Goal: Information Seeking & Learning: Learn about a topic

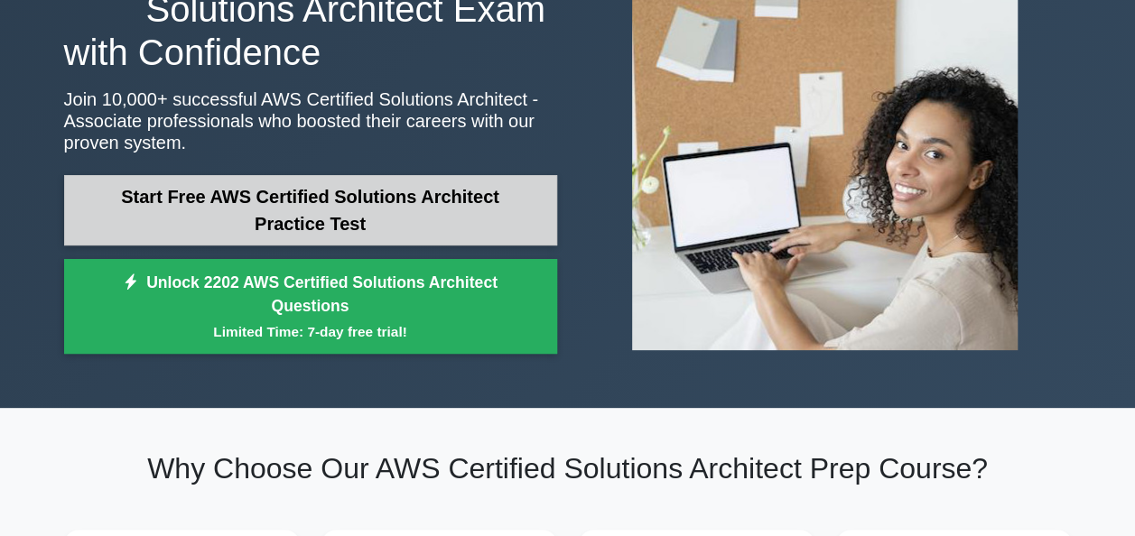
scroll to position [159, 0]
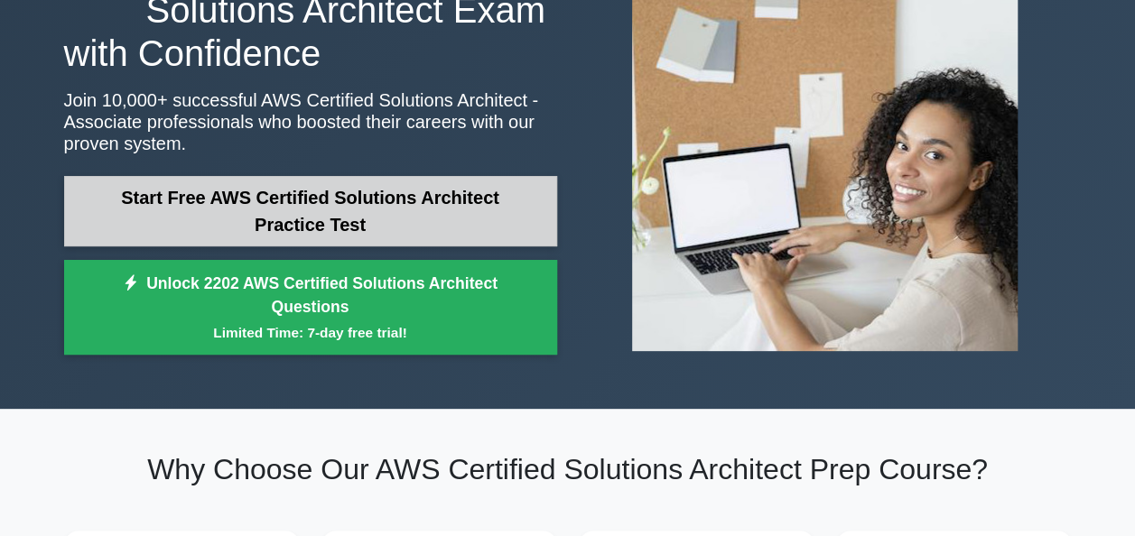
click at [434, 203] on link "Start Free AWS Certified Solutions Architect Practice Test" at bounding box center [310, 211] width 493 height 70
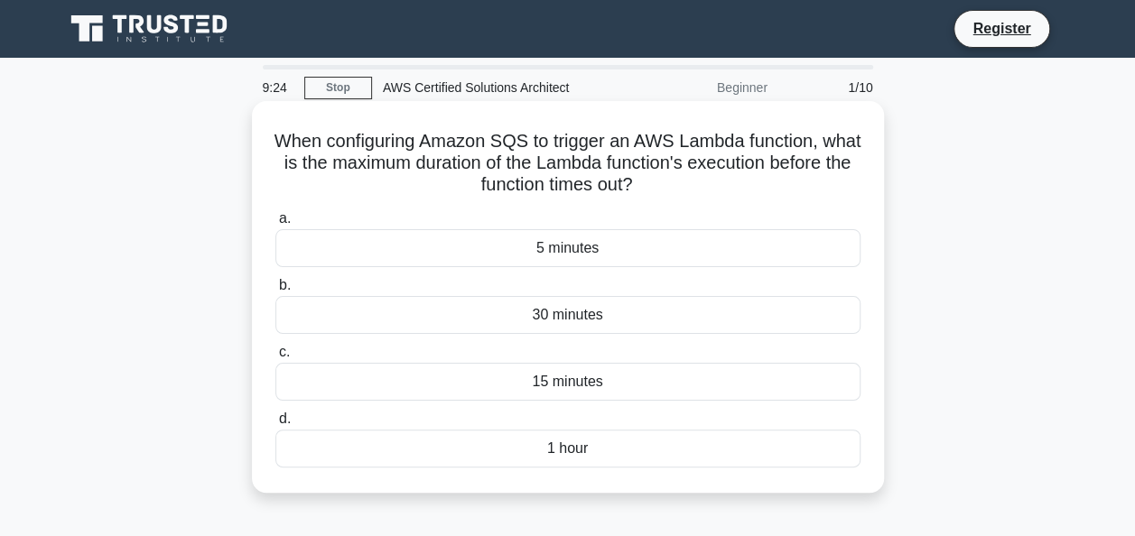
click at [552, 314] on div "30 minutes" at bounding box center [567, 315] width 585 height 38
click at [275, 292] on input "b. 30 minutes" at bounding box center [275, 286] width 0 height 12
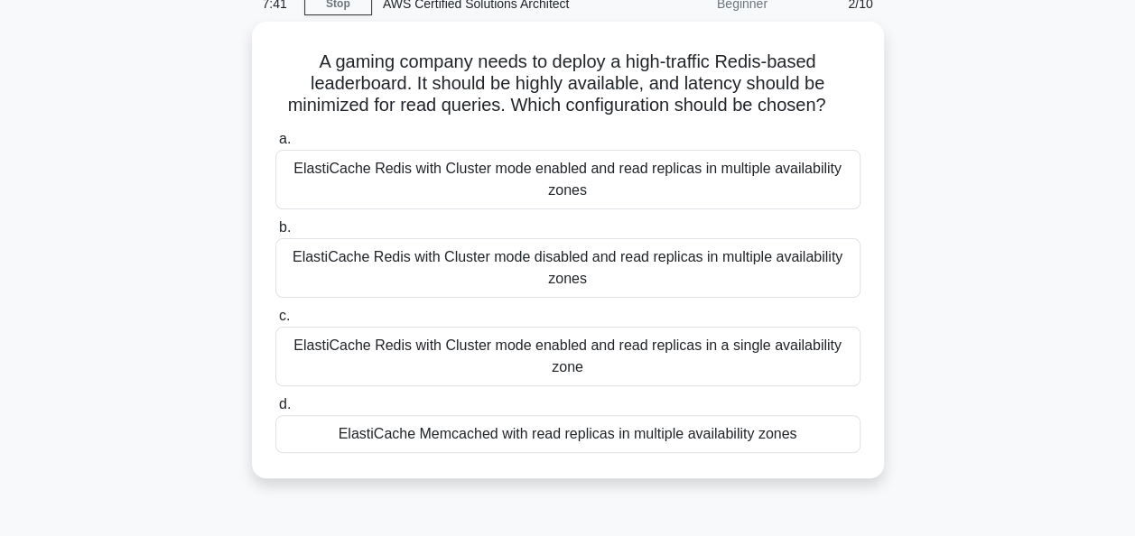
scroll to position [127, 0]
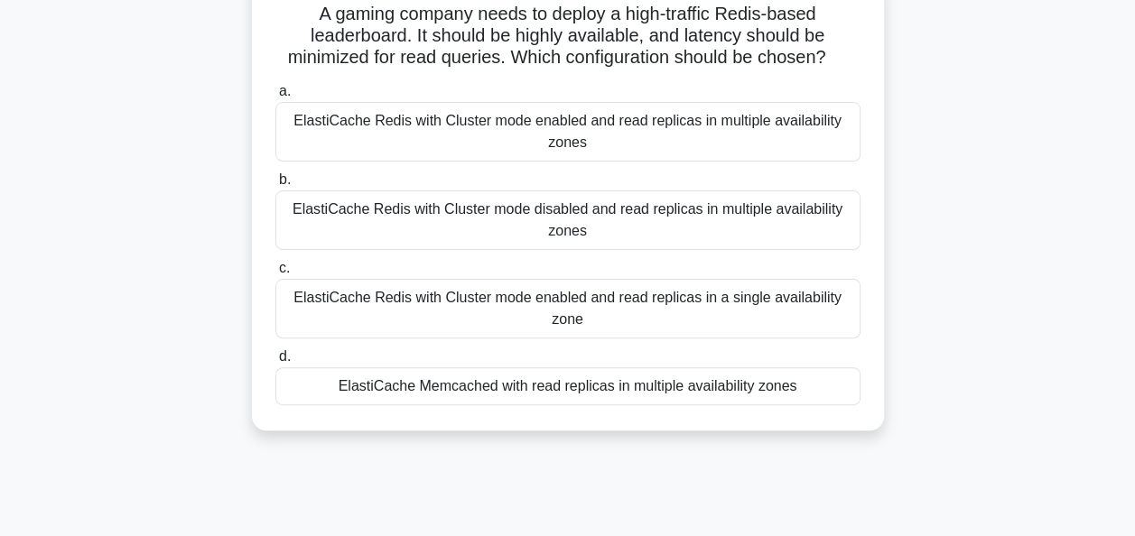
click at [474, 380] on div "ElastiCache Memcached with read replicas in multiple availability zones" at bounding box center [567, 387] width 585 height 38
click at [275, 363] on input "d. ElastiCache Memcached with read replicas in multiple availability zones" at bounding box center [275, 357] width 0 height 12
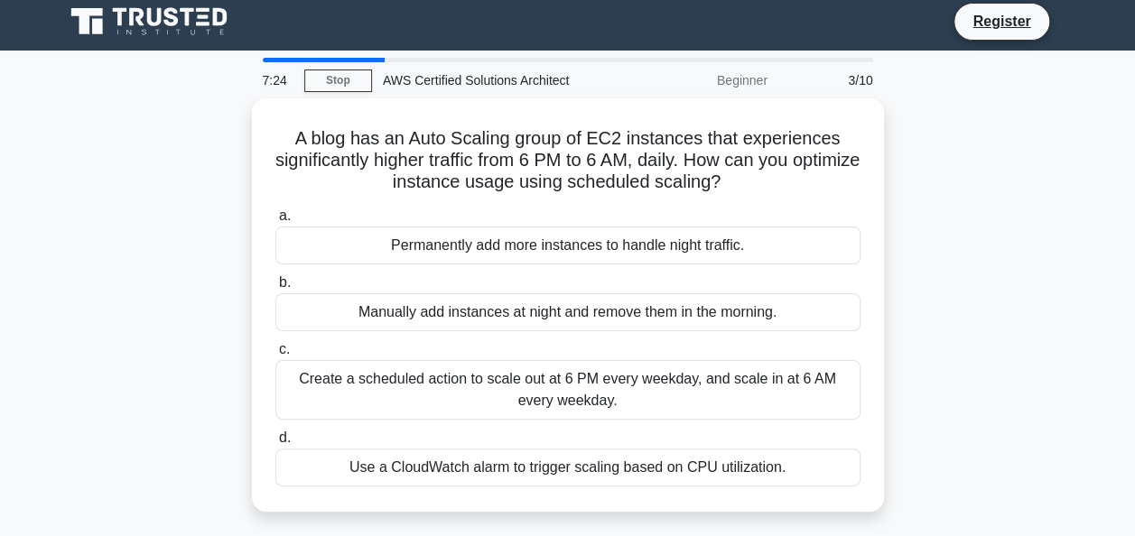
scroll to position [0, 0]
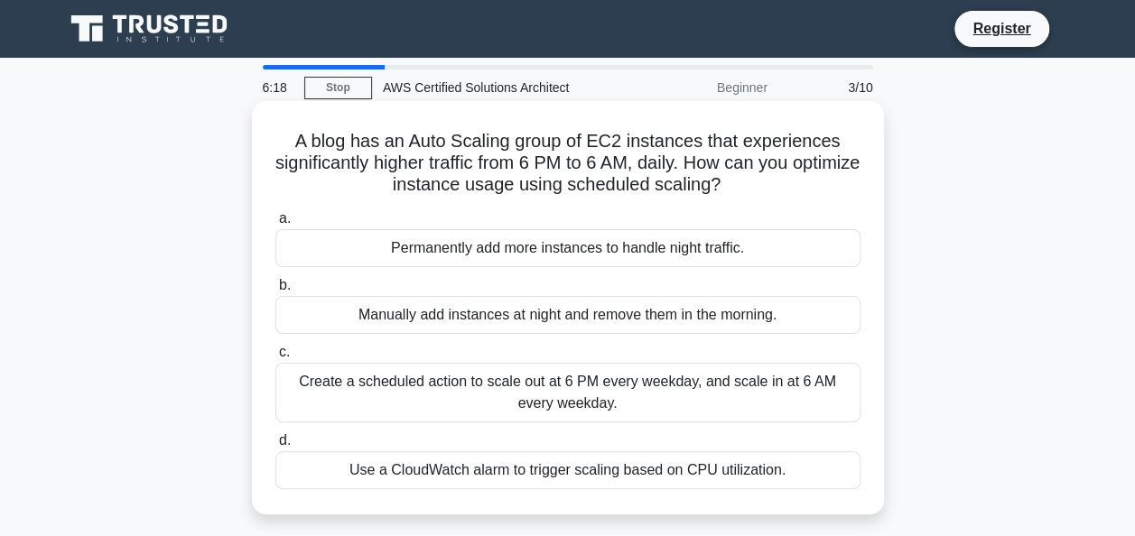
click at [509, 475] on div "Use a CloudWatch alarm to trigger scaling based on CPU utilization." at bounding box center [567, 471] width 585 height 38
click at [275, 447] on input "d. Use a CloudWatch alarm to trigger scaling based on CPU utilization." at bounding box center [275, 441] width 0 height 12
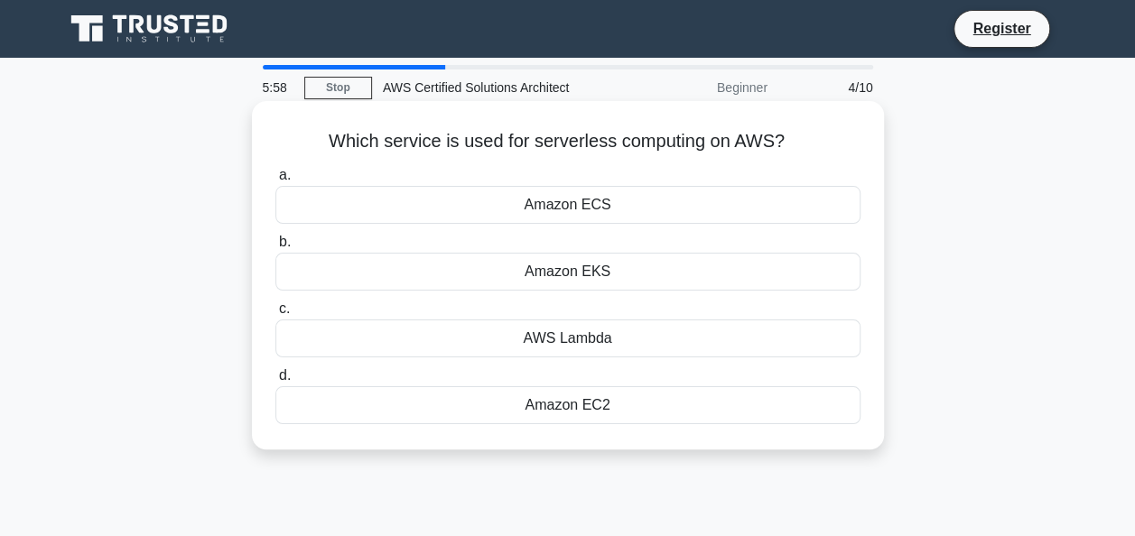
click at [582, 340] on div "AWS Lambda" at bounding box center [567, 339] width 585 height 38
click at [275, 315] on input "c. AWS Lambda" at bounding box center [275, 309] width 0 height 12
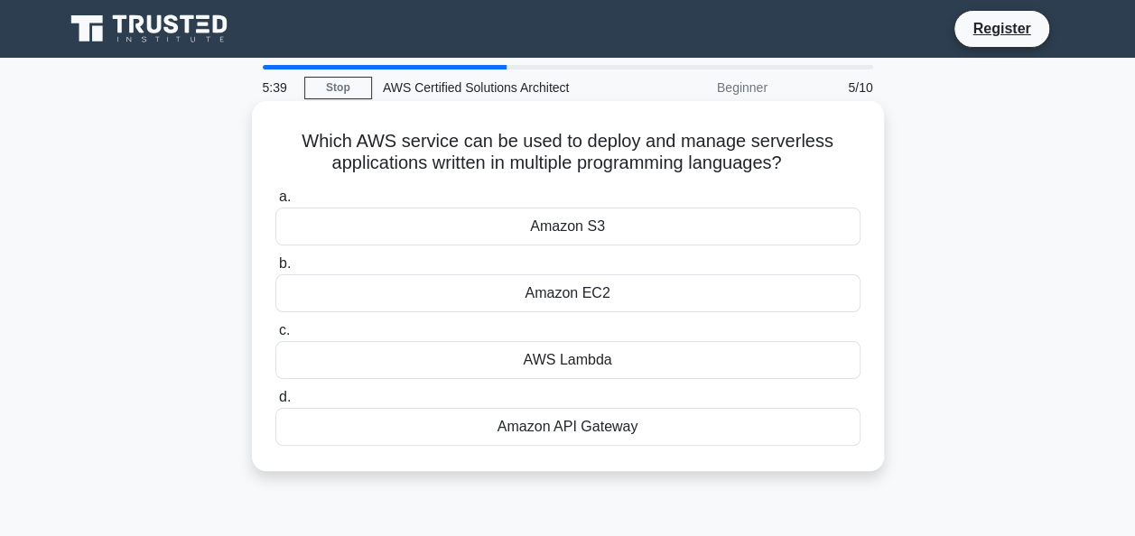
click at [601, 358] on div "AWS Lambda" at bounding box center [567, 360] width 585 height 38
click at [275, 337] on input "c. AWS Lambda" at bounding box center [275, 331] width 0 height 12
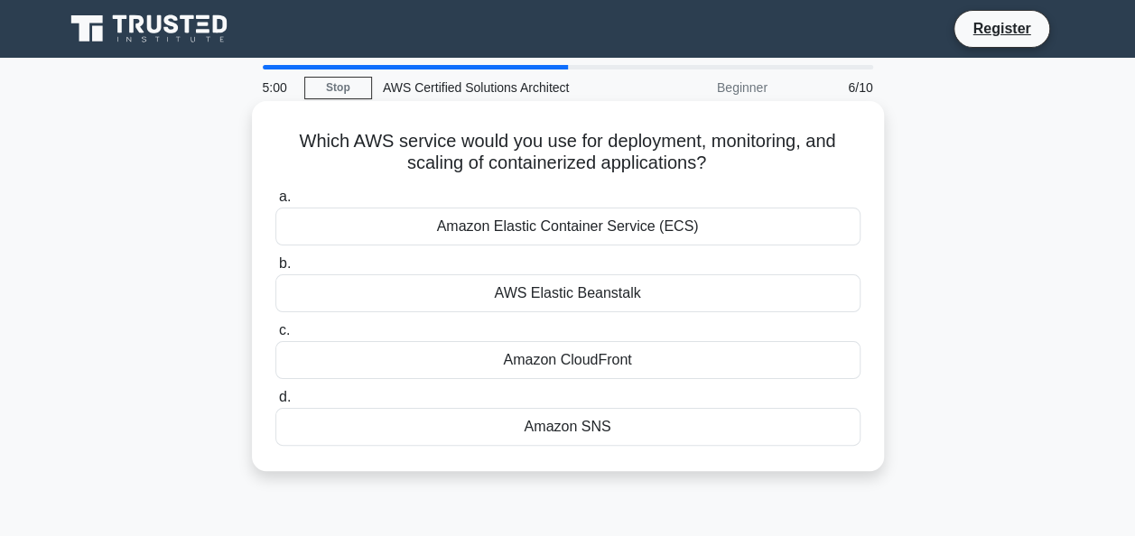
click at [586, 227] on div "Amazon Elastic Container Service (ECS)" at bounding box center [567, 227] width 585 height 38
click at [275, 203] on input "a. Amazon Elastic Container Service (ECS)" at bounding box center [275, 197] width 0 height 12
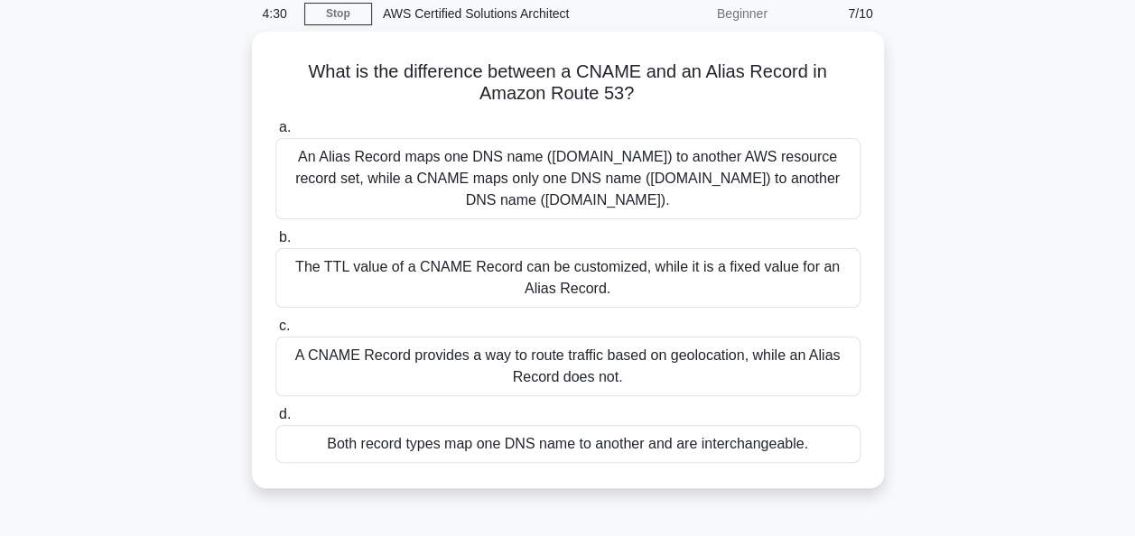
scroll to position [87, 0]
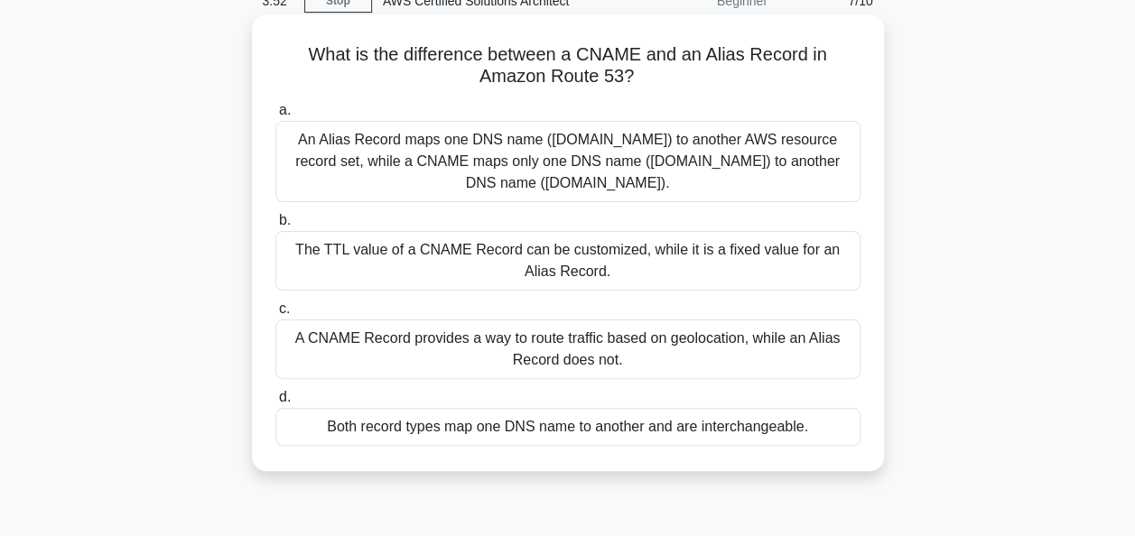
click at [542, 252] on div "The TTL value of a CNAME Record can be customized, while it is a fixed value fo…" at bounding box center [567, 261] width 585 height 60
click at [275, 227] on input "b. The TTL value of a CNAME Record can be customized, while it is a fixed value…" at bounding box center [275, 221] width 0 height 12
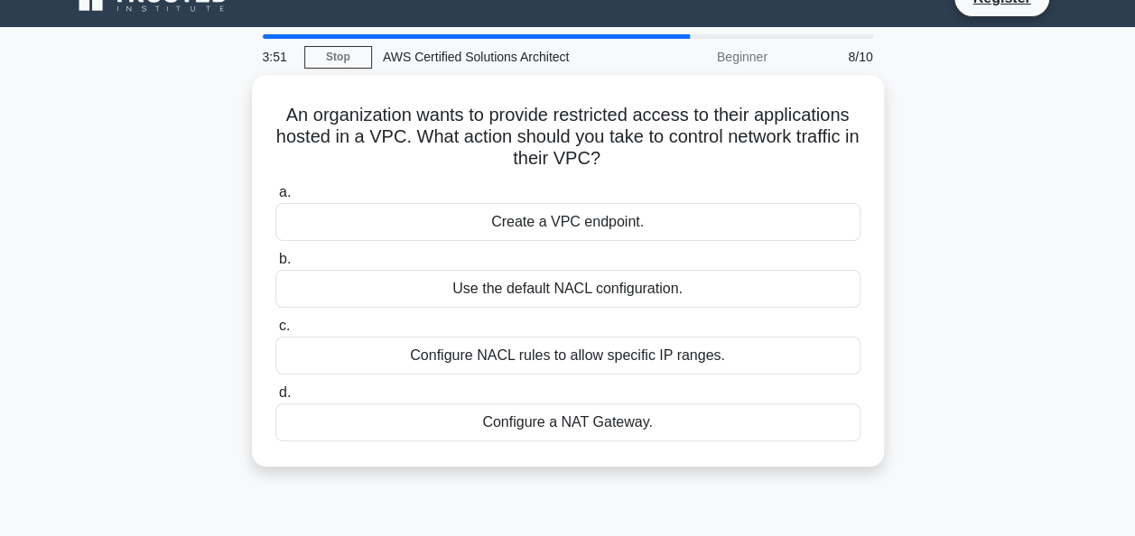
scroll to position [0, 0]
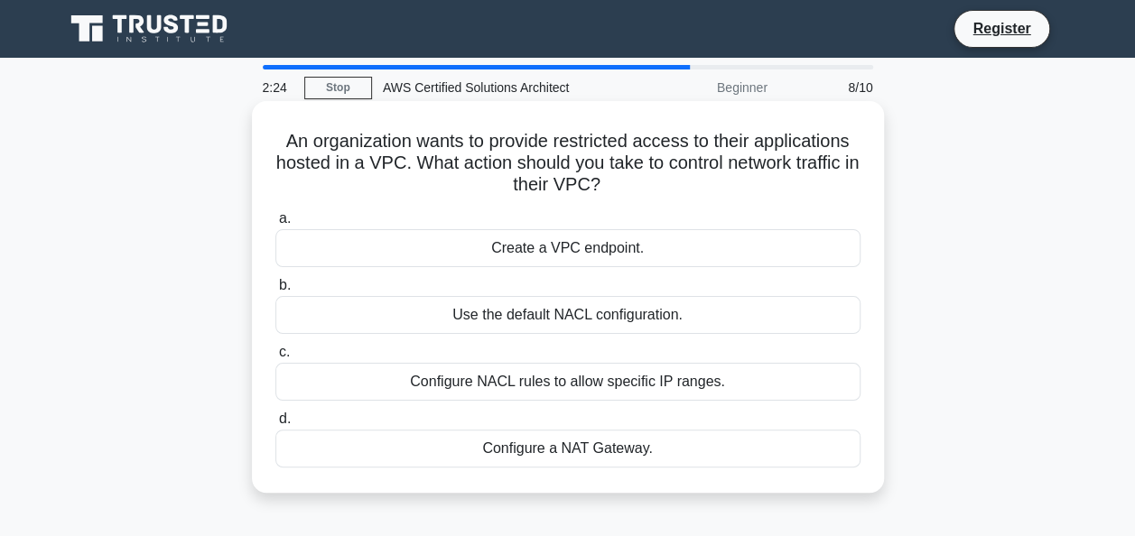
click at [556, 382] on div "Configure NACL rules to allow specific IP ranges." at bounding box center [567, 382] width 585 height 38
click at [275, 358] on input "c. Configure NACL rules to allow specific IP ranges." at bounding box center [275, 353] width 0 height 12
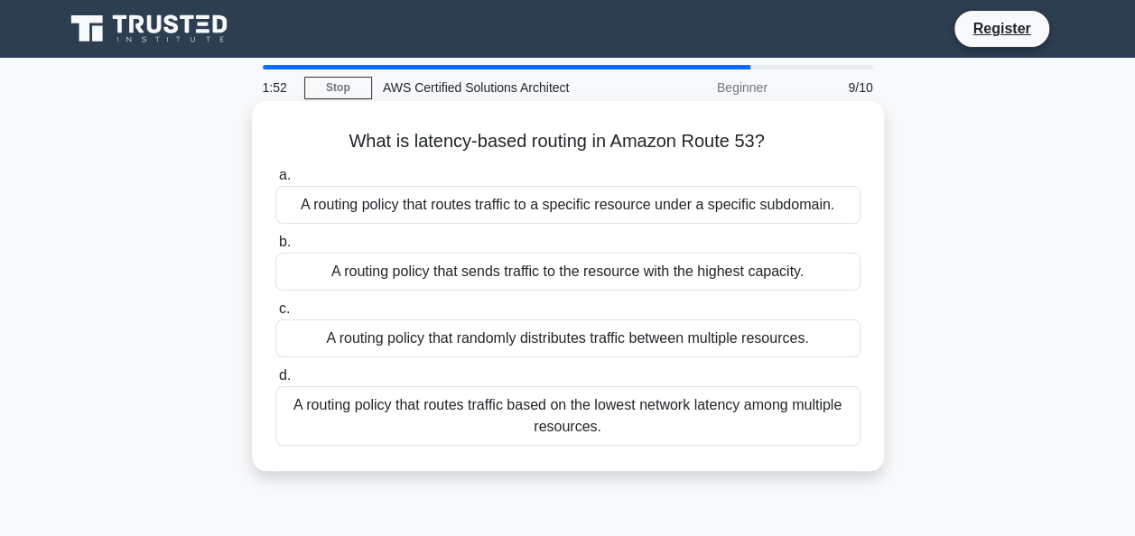
click at [554, 412] on div "A routing policy that routes traffic based on the lowest network latency among …" at bounding box center [567, 416] width 585 height 60
click at [275, 382] on input "d. A routing policy that routes traffic based on the lowest network latency amo…" at bounding box center [275, 376] width 0 height 12
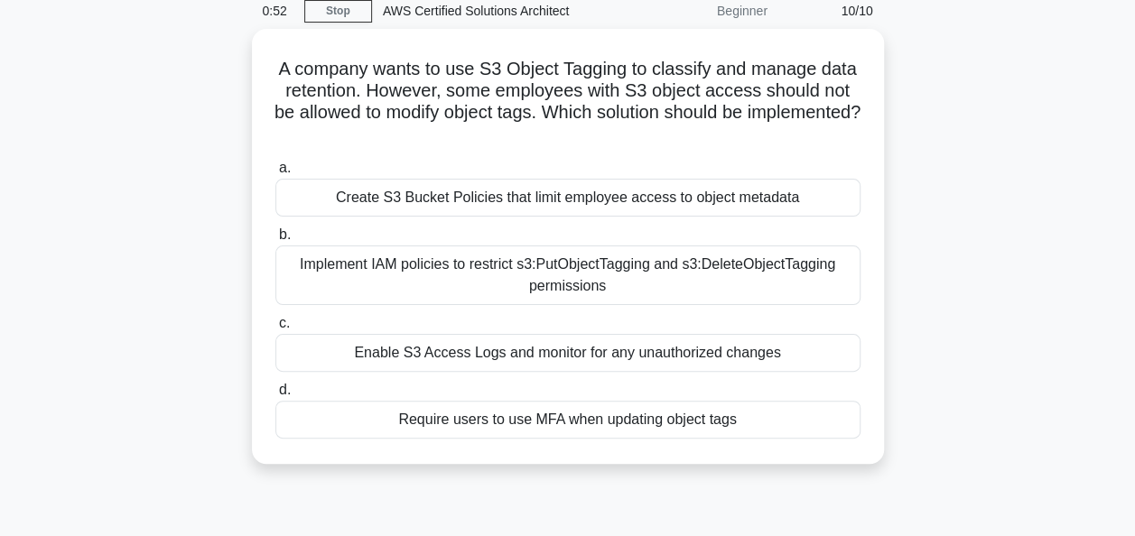
scroll to position [78, 0]
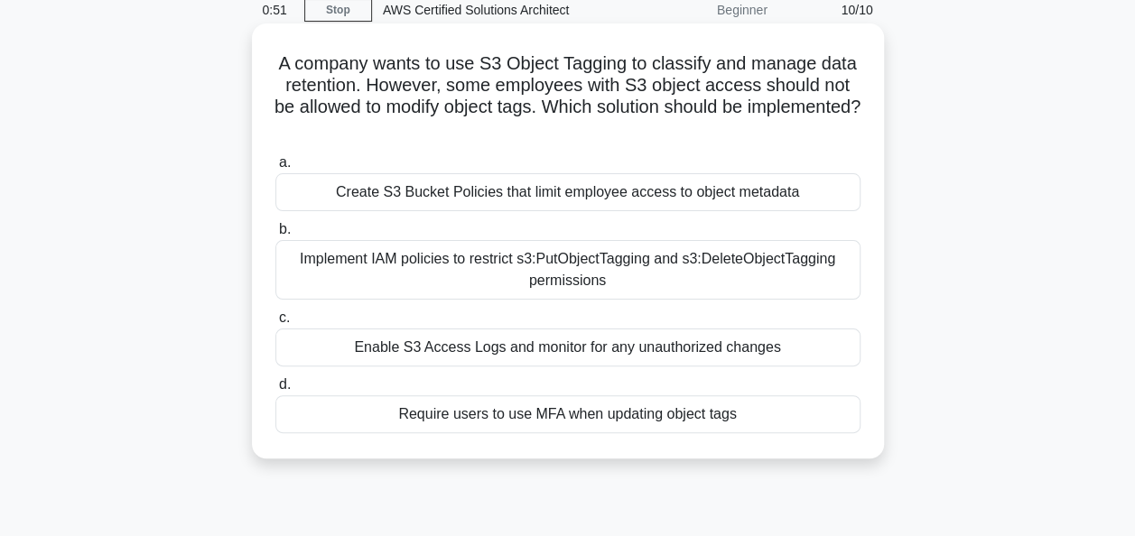
click at [607, 275] on div "Implement IAM policies to restrict s3:PutObjectTagging and s3:DeleteObjectTaggi…" at bounding box center [567, 270] width 585 height 60
click at [275, 236] on input "b. Implement IAM policies to restrict s3:PutObjectTagging and s3:DeleteObjectTa…" at bounding box center [275, 230] width 0 height 12
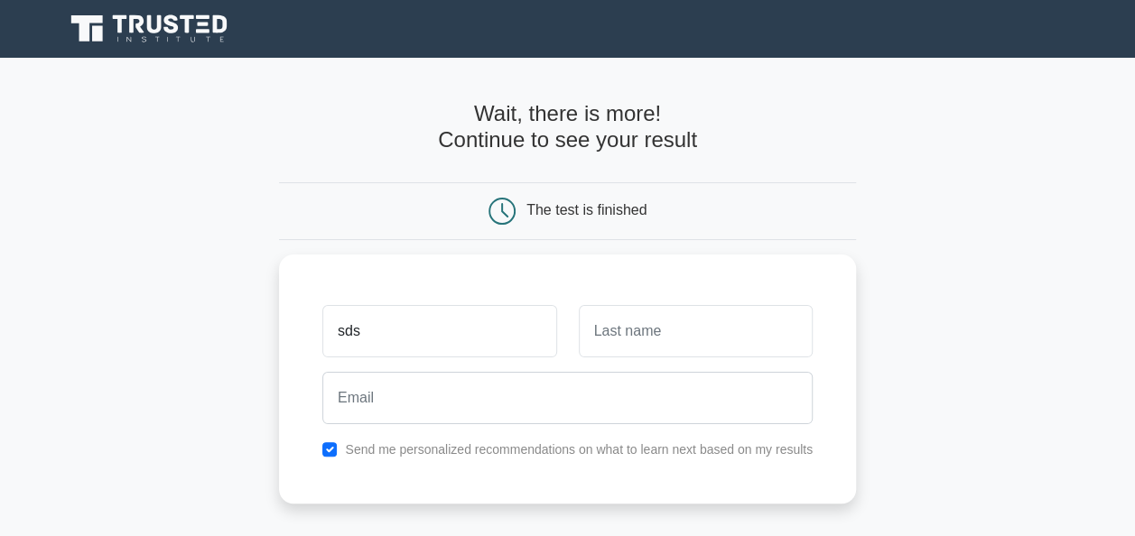
type input "sds"
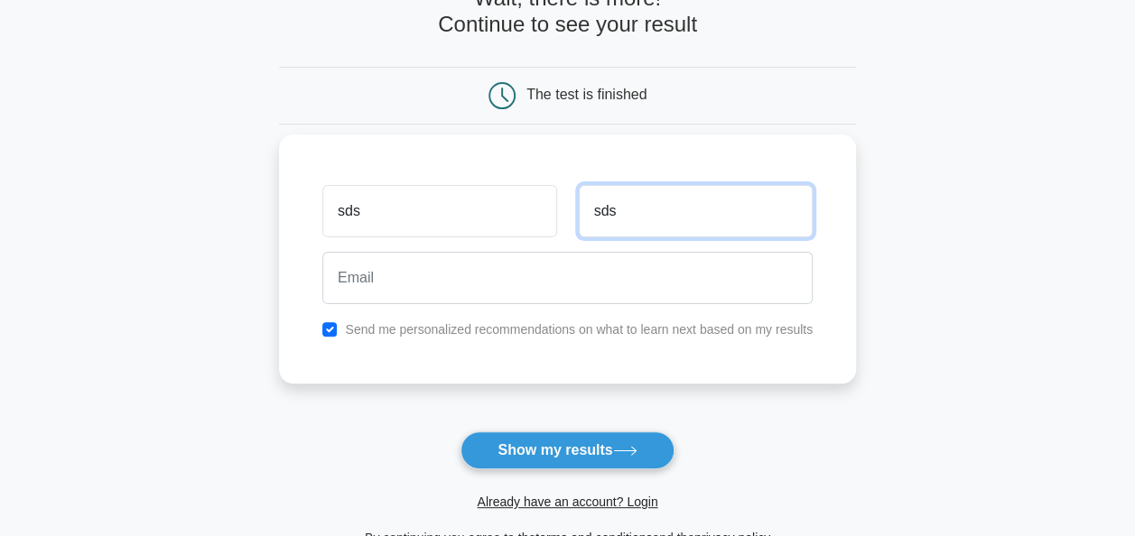
scroll to position [123, 0]
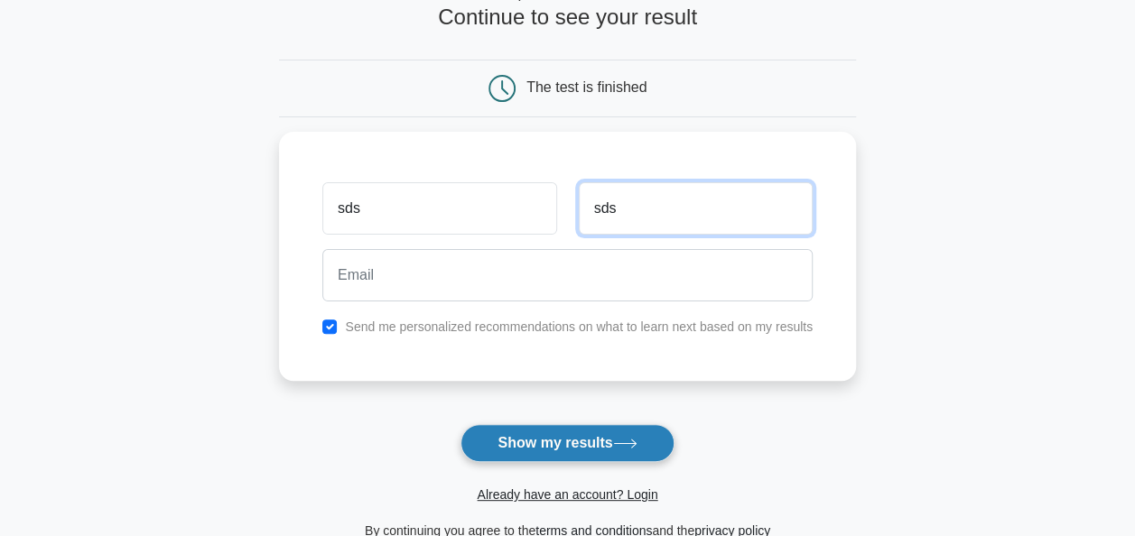
type input "sds"
click at [522, 431] on button "Show my results" at bounding box center [567, 443] width 213 height 38
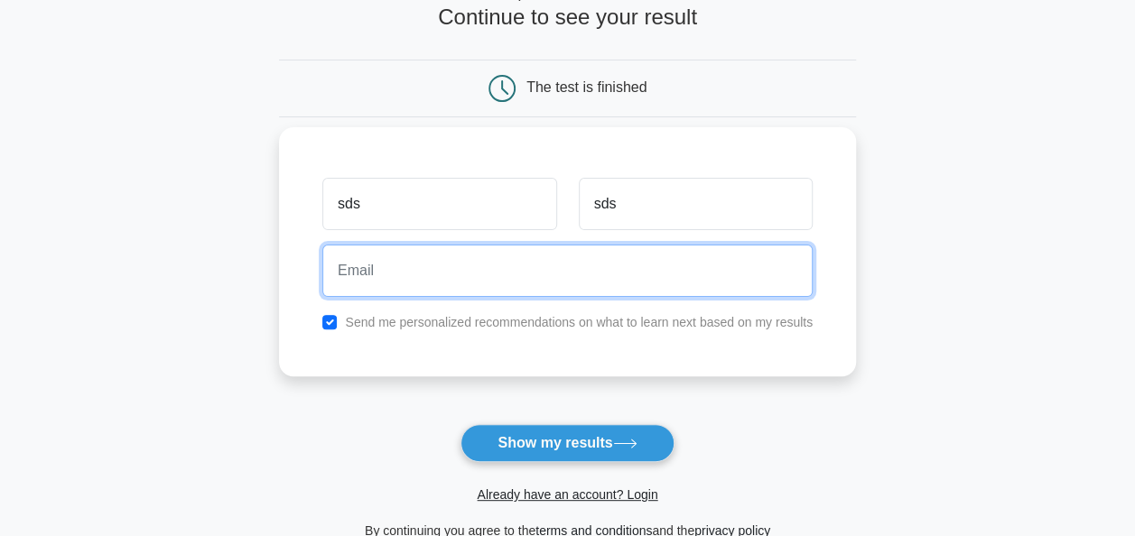
click at [592, 262] on input "email" at bounding box center [567, 271] width 490 height 52
type input "[EMAIL_ADDRESS][DOMAIN_NAME]"
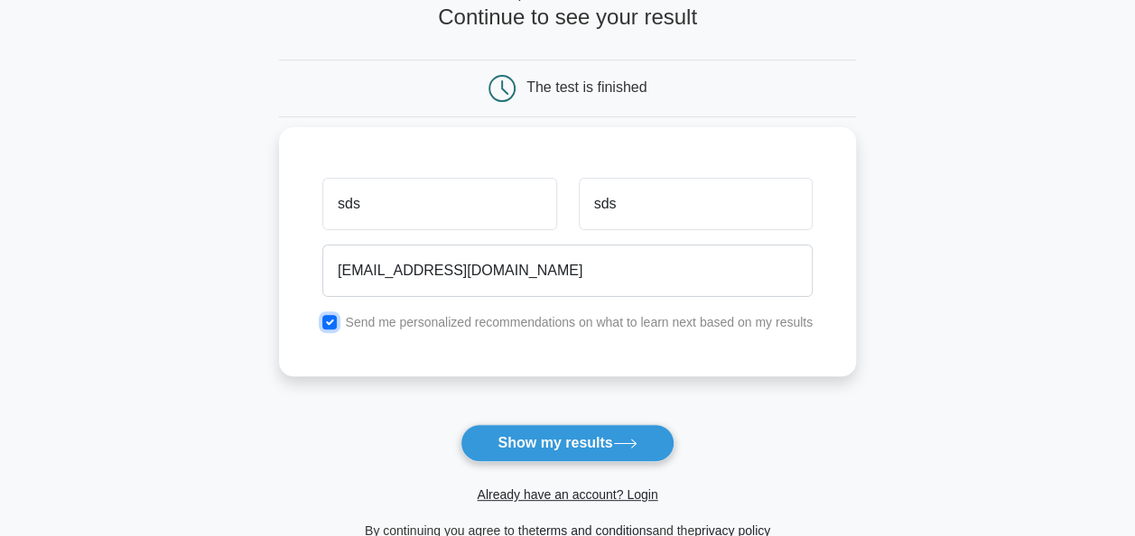
click at [327, 316] on input "checkbox" at bounding box center [329, 322] width 14 height 14
checkbox input "true"
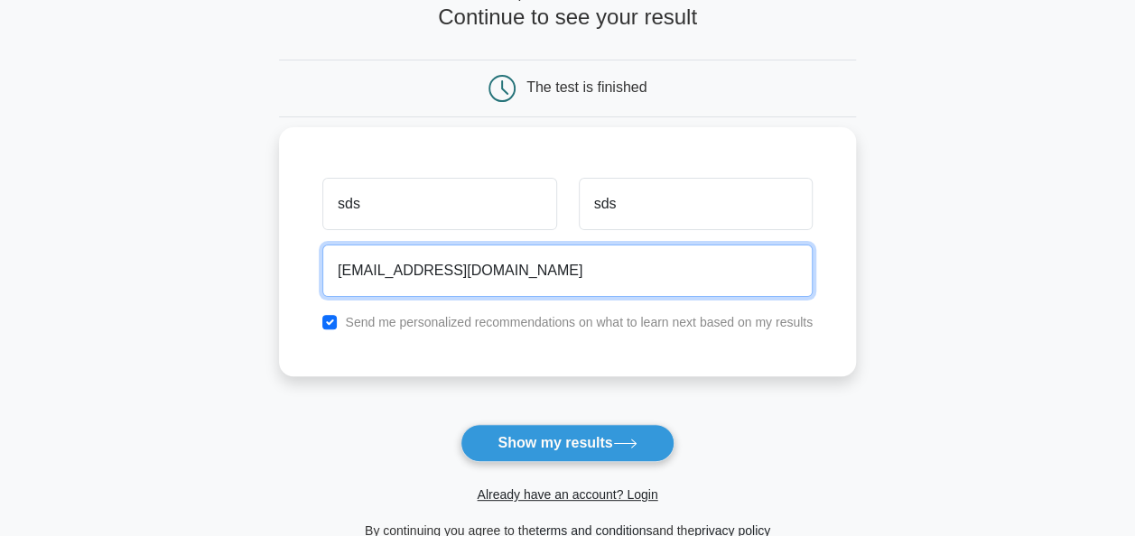
click at [375, 266] on input "[EMAIL_ADDRESS][DOMAIN_NAME]" at bounding box center [567, 271] width 490 height 52
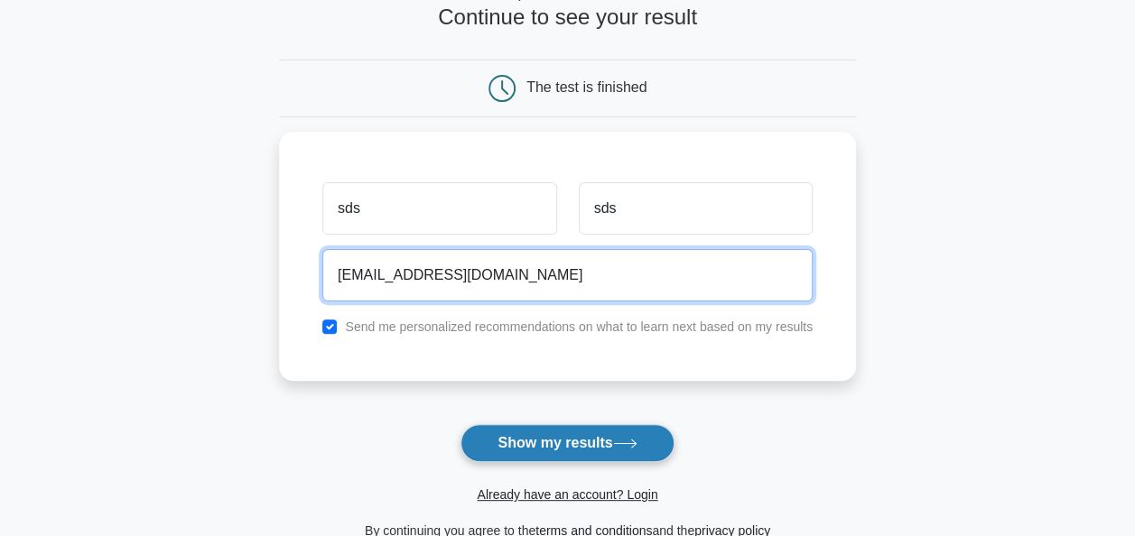
type input "[EMAIL_ADDRESS][DOMAIN_NAME]"
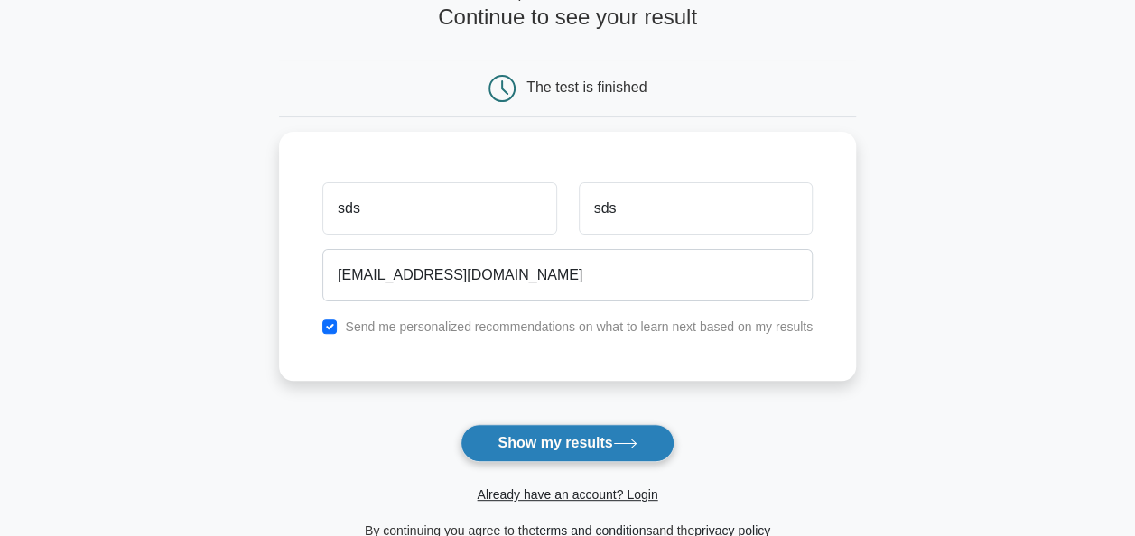
click at [511, 441] on button "Show my results" at bounding box center [567, 443] width 213 height 38
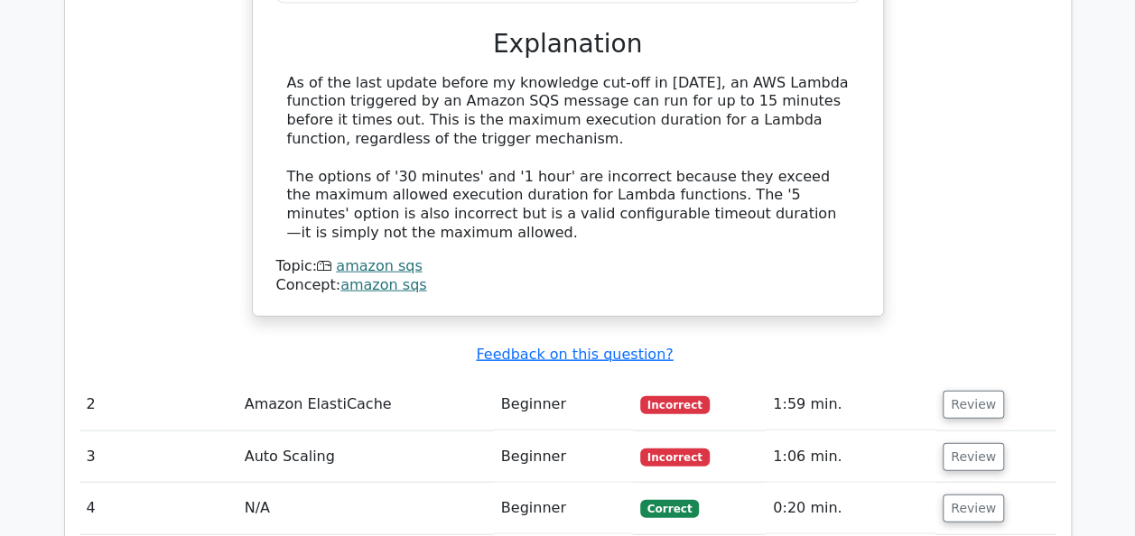
scroll to position [1936, 0]
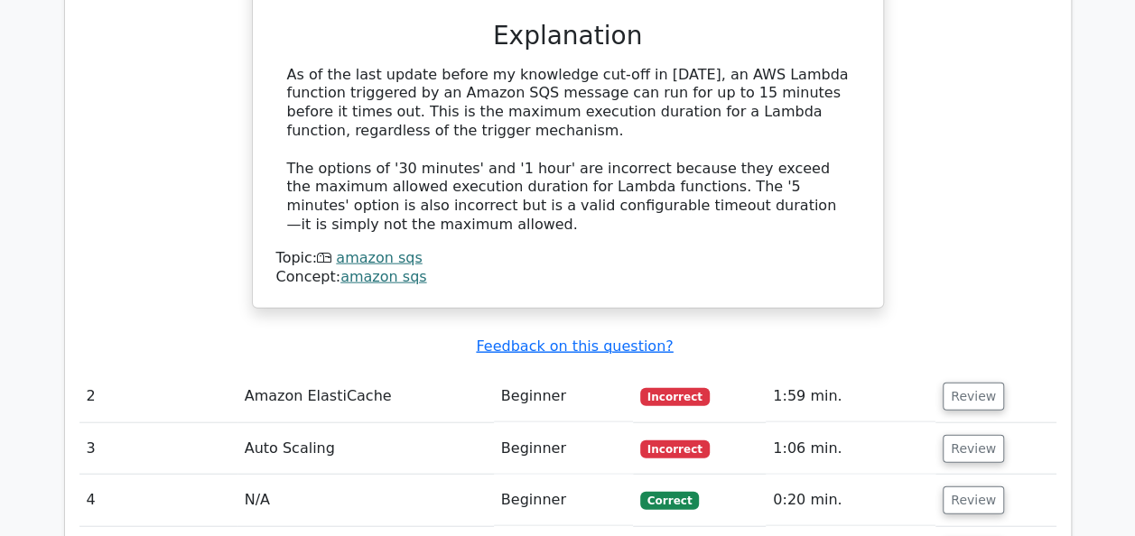
click at [339, 371] on td "Amazon ElastiCache" at bounding box center [365, 396] width 256 height 51
click at [673, 388] on span "Incorrect" at bounding box center [675, 397] width 70 height 18
click at [809, 371] on td "1:59 min." at bounding box center [851, 396] width 170 height 51
click at [966, 383] on button "Review" at bounding box center [973, 397] width 61 height 28
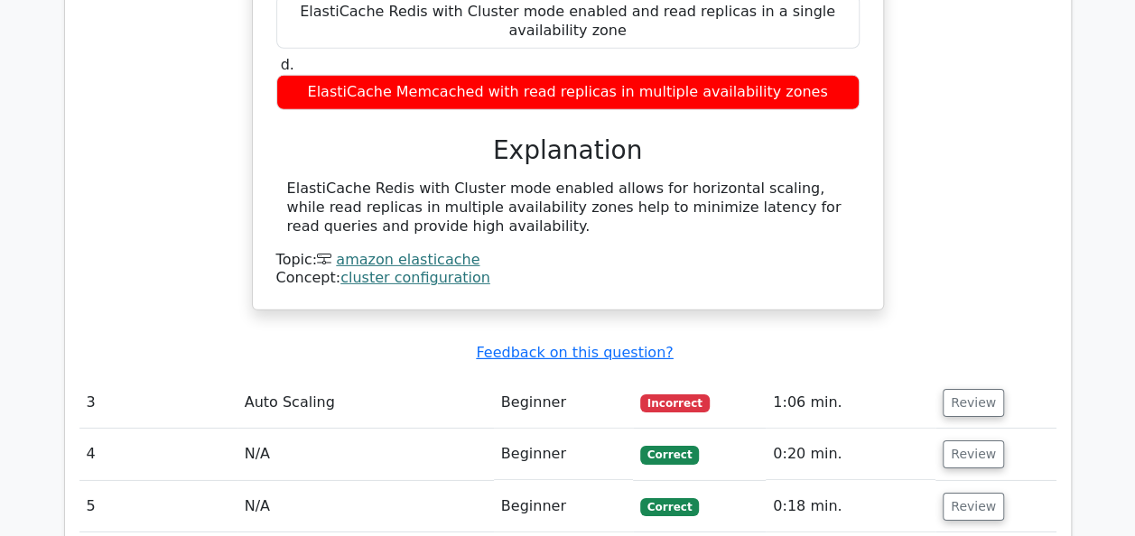
scroll to position [2736, 0]
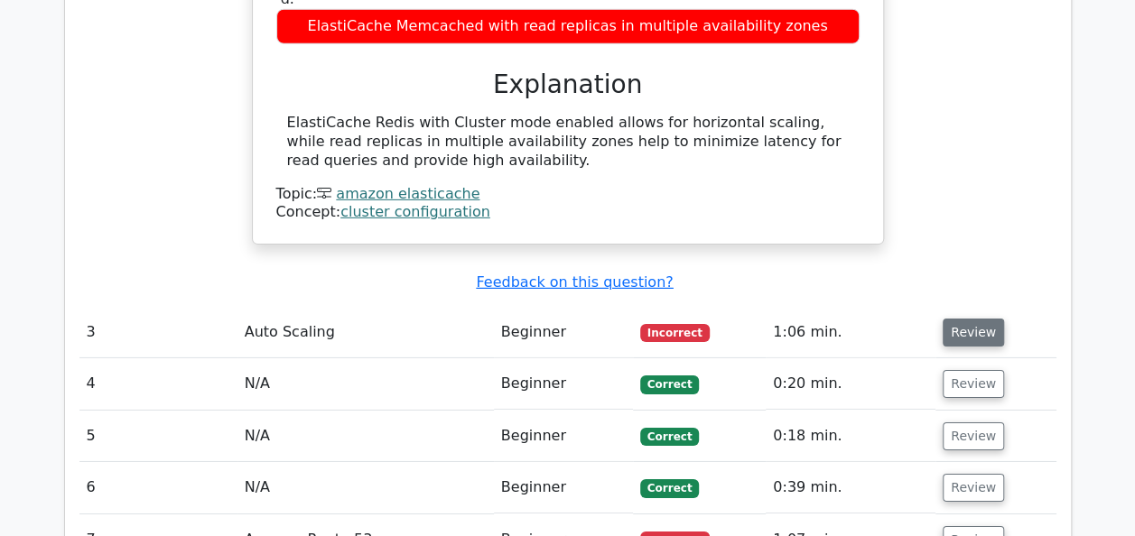
click at [959, 319] on button "Review" at bounding box center [973, 333] width 61 height 28
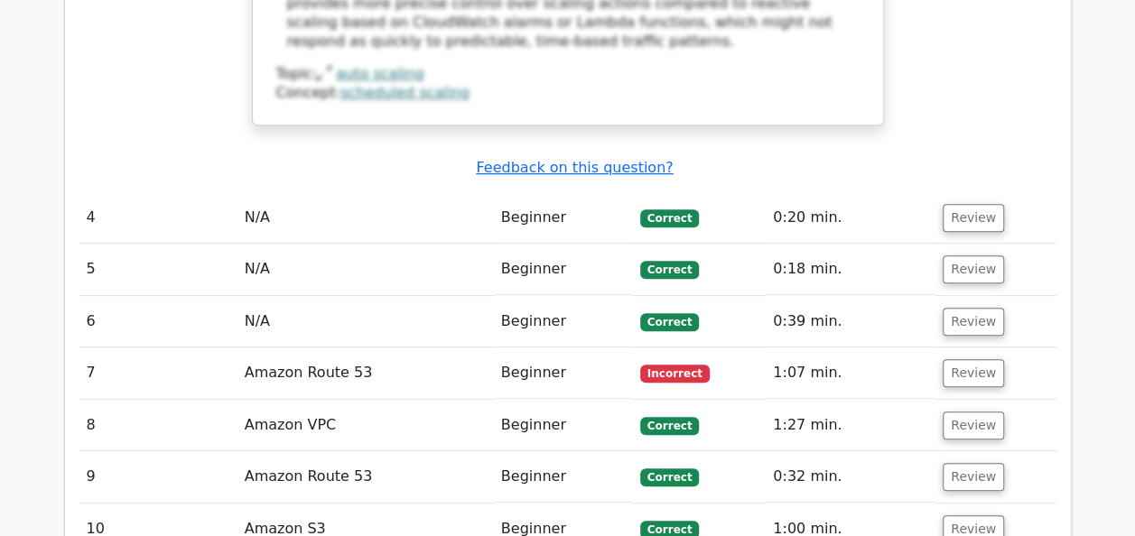
scroll to position [3735, 0]
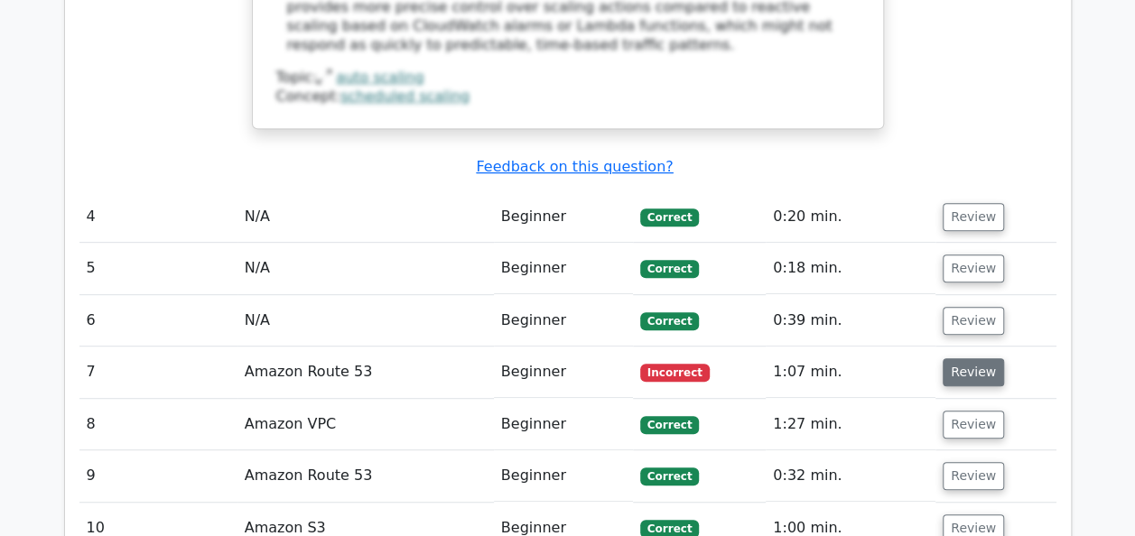
click at [975, 358] on button "Review" at bounding box center [973, 372] width 61 height 28
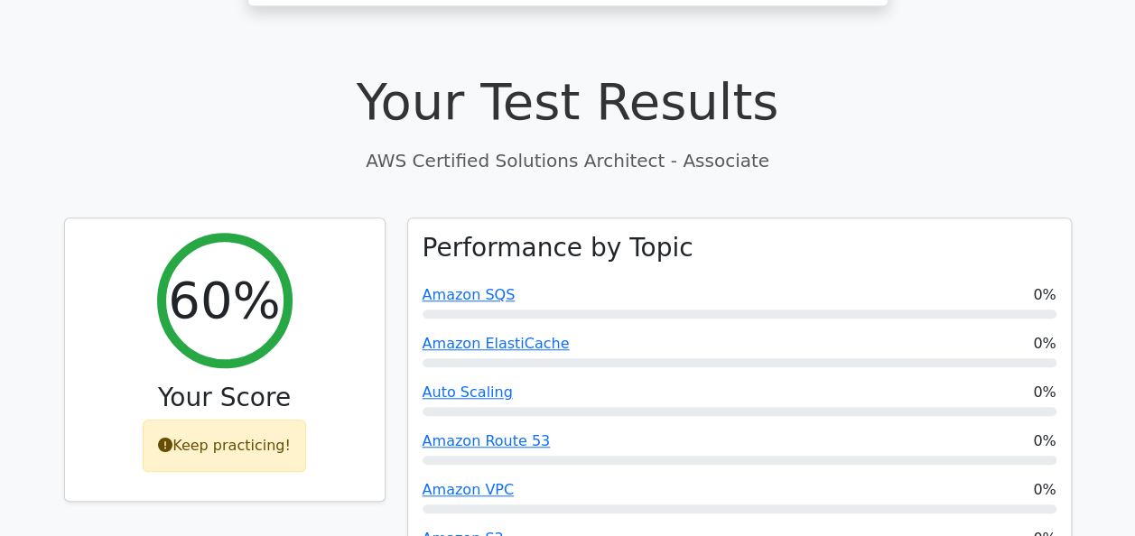
scroll to position [569, 0]
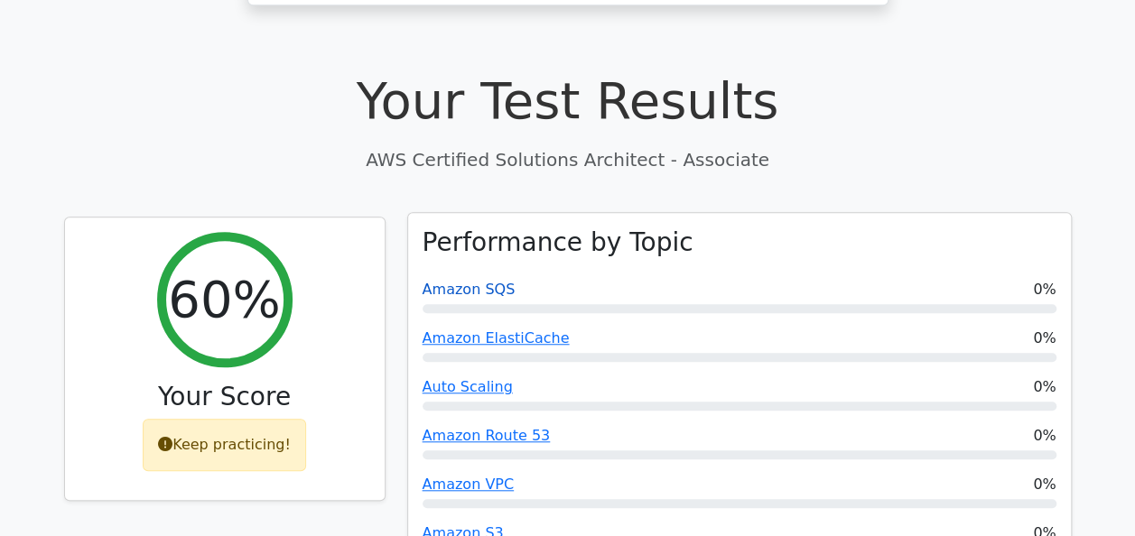
click at [472, 281] on link "Amazon SQS" at bounding box center [469, 289] width 93 height 17
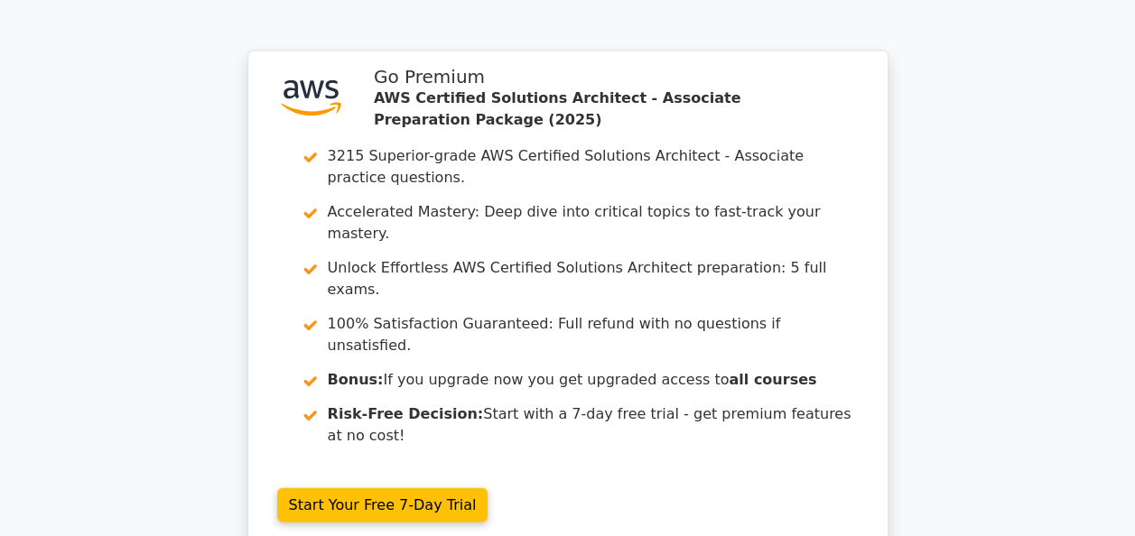
scroll to position [5274, 0]
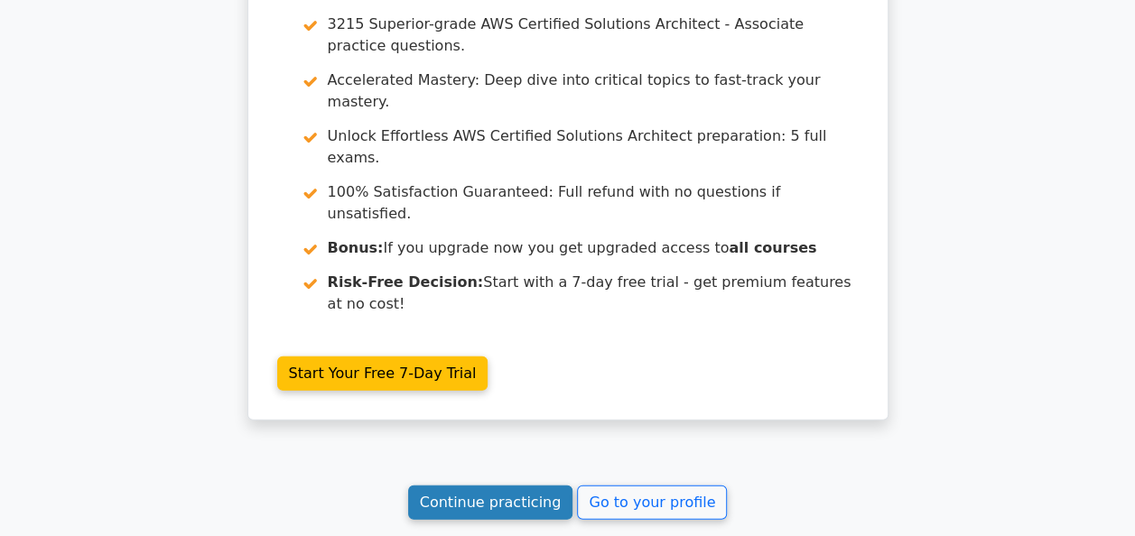
click at [497, 486] on link "Continue practicing" at bounding box center [490, 503] width 165 height 34
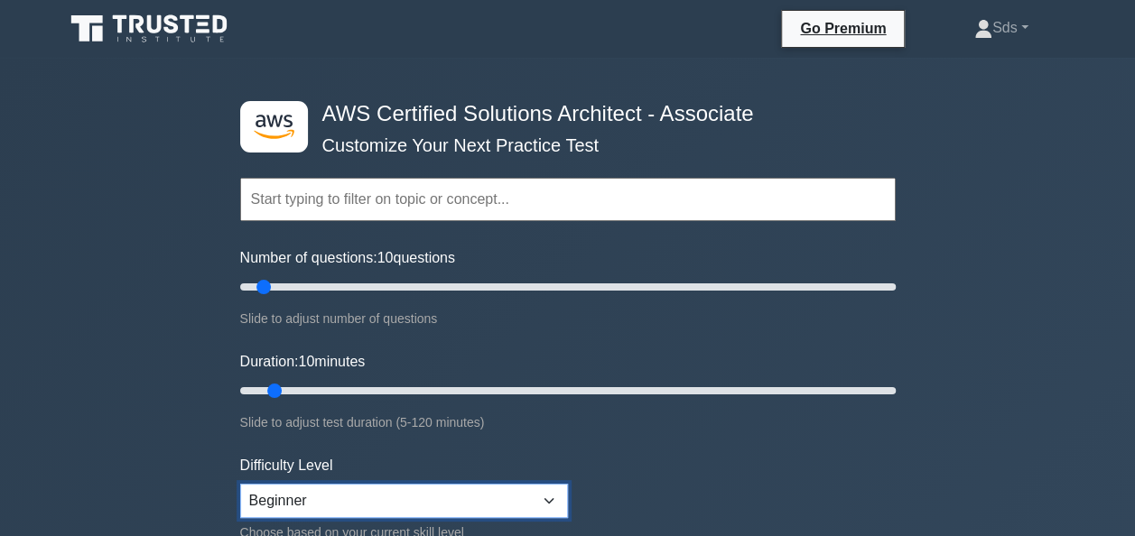
click at [547, 497] on select "Beginner Intermediate Expert" at bounding box center [404, 501] width 328 height 34
select select "expert"
click at [240, 484] on select "Beginner Intermediate Expert" at bounding box center [404, 501] width 328 height 34
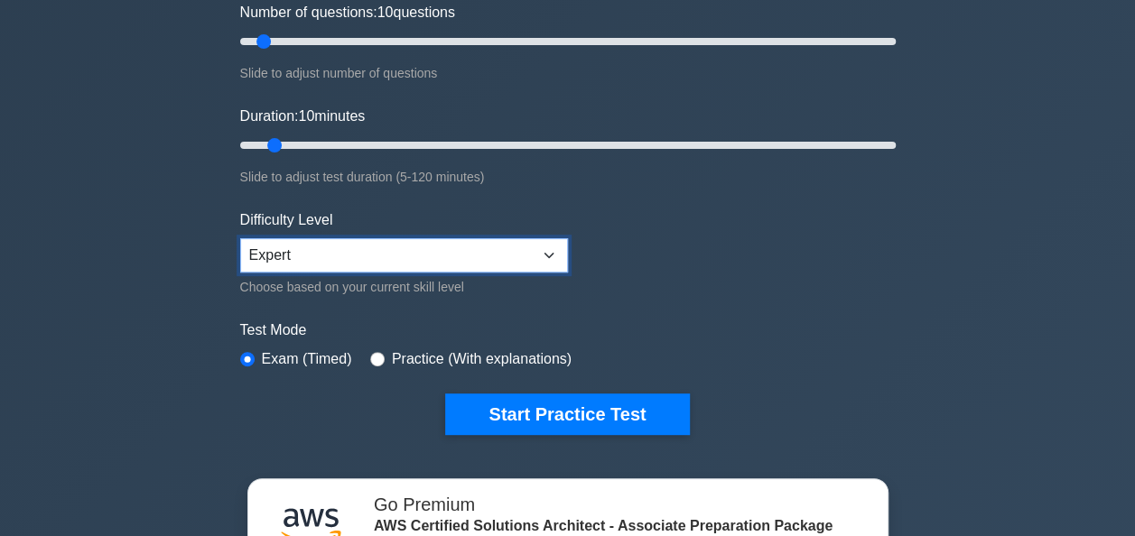
scroll to position [247, 0]
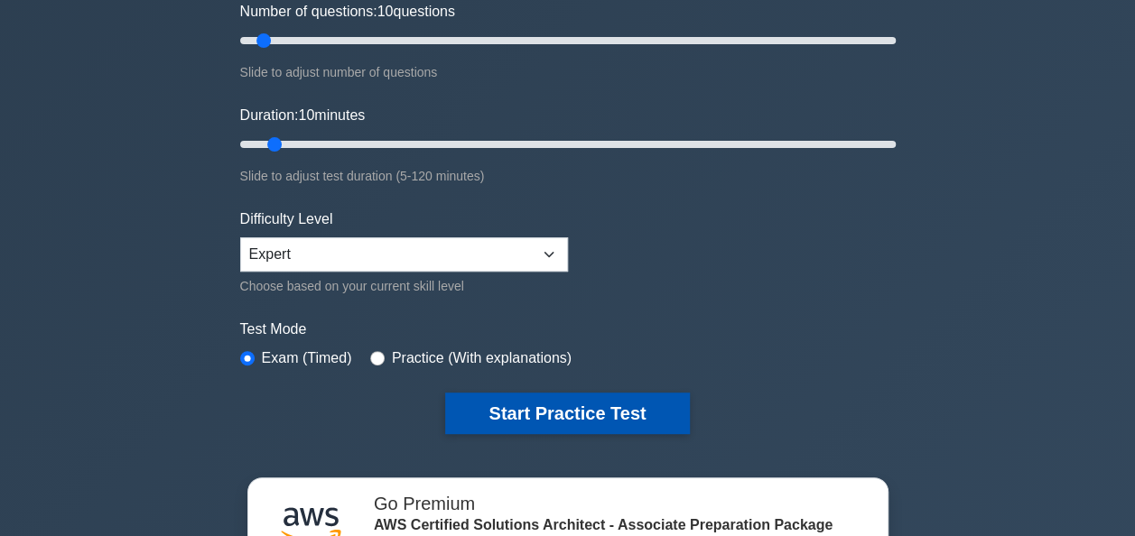
click at [567, 405] on button "Start Practice Test" at bounding box center [567, 414] width 244 height 42
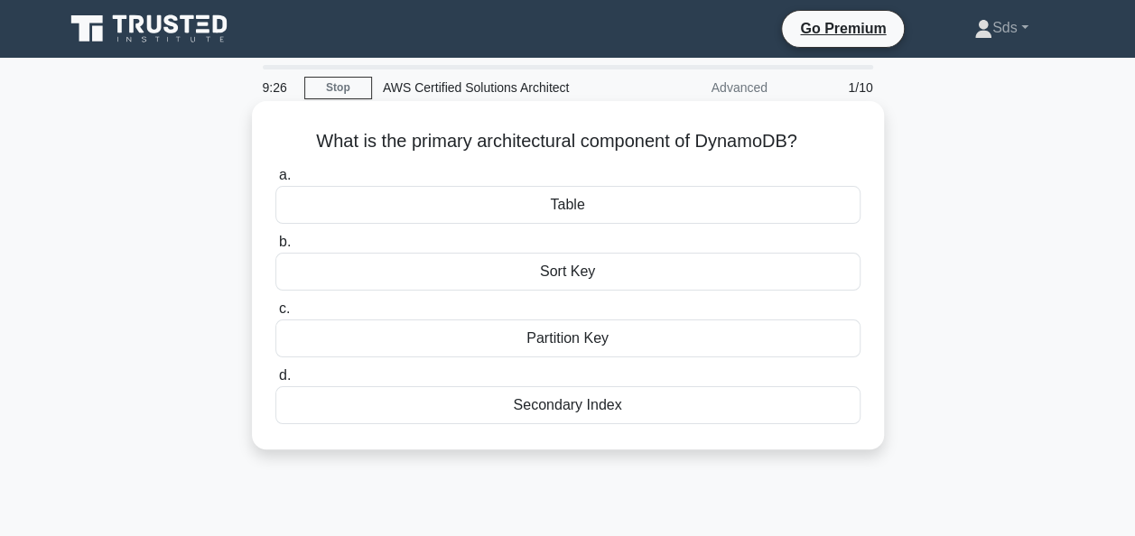
click at [598, 340] on div "Partition Key" at bounding box center [567, 339] width 585 height 38
click at [275, 315] on input "c. Partition Key" at bounding box center [275, 309] width 0 height 12
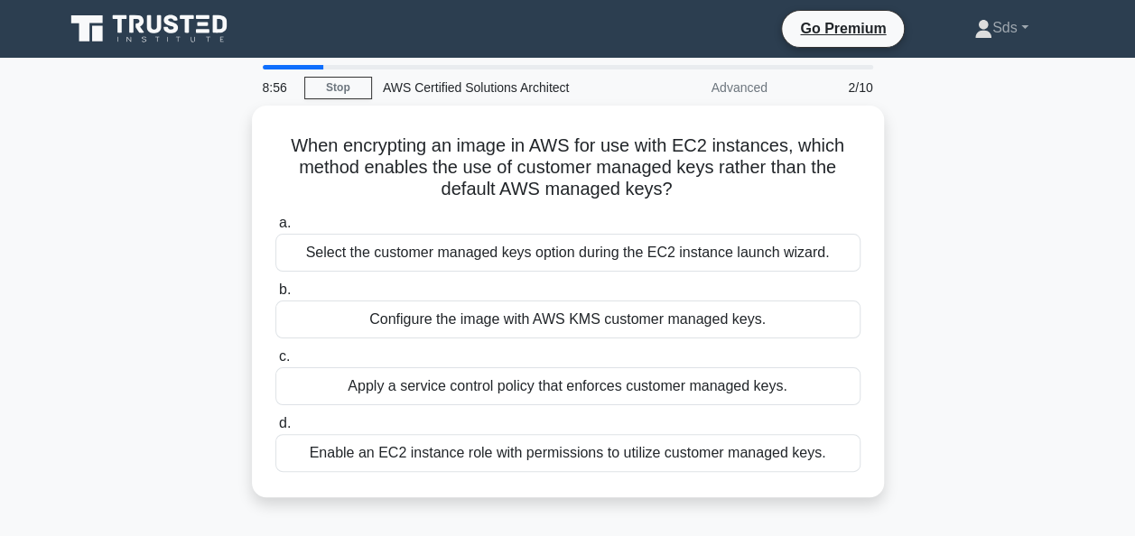
click at [598, 340] on div "a. Select the customer managed keys option during the EC2 instance launch wizar…" at bounding box center [568, 342] width 607 height 267
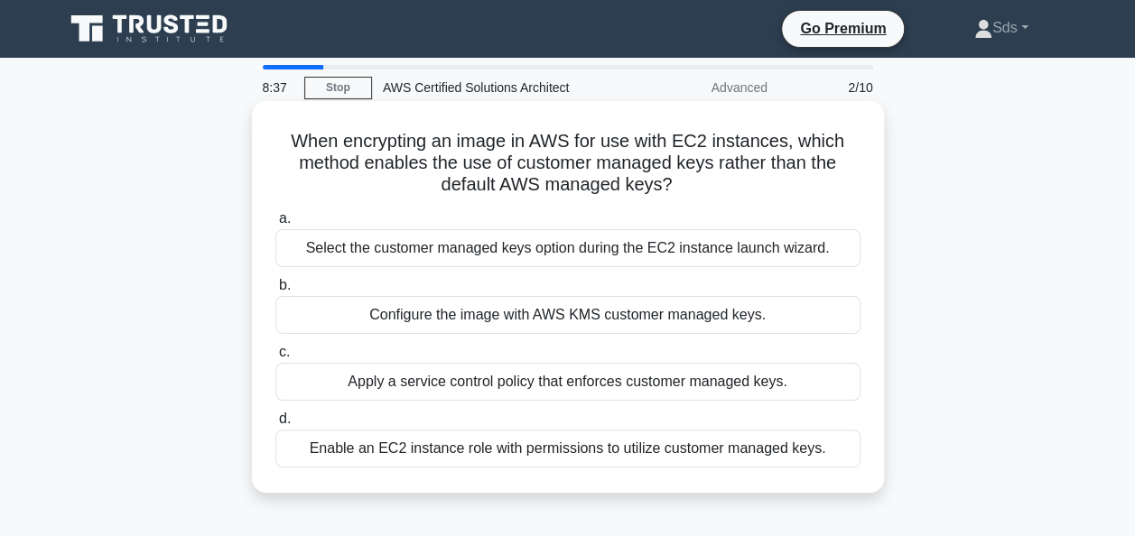
click at [628, 318] on div "Configure the image with AWS KMS customer managed keys." at bounding box center [567, 315] width 585 height 38
click at [275, 292] on input "b. Configure the image with AWS KMS customer managed keys." at bounding box center [275, 286] width 0 height 12
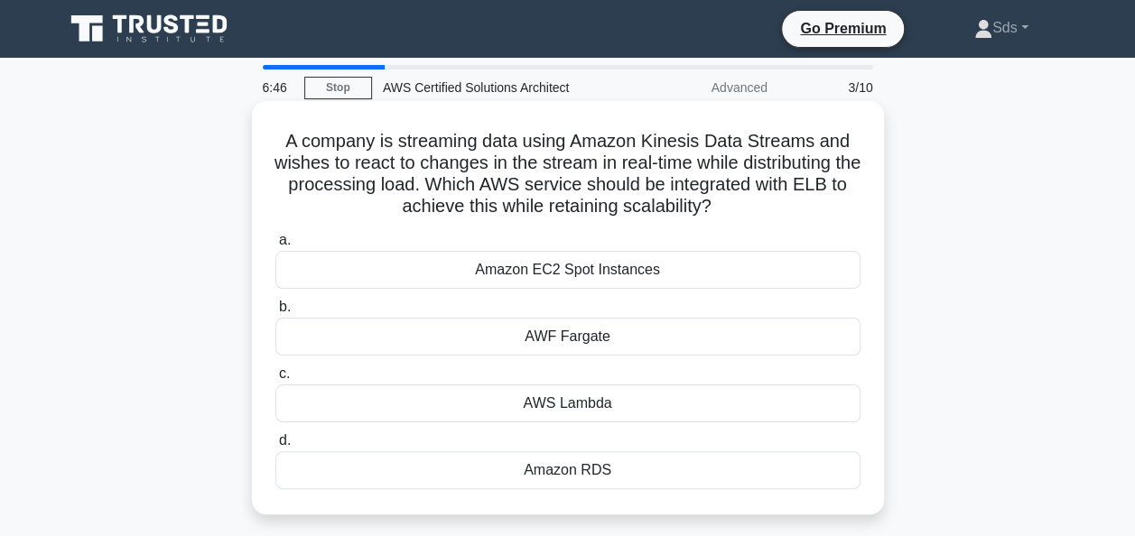
click at [582, 480] on div "Amazon RDS" at bounding box center [567, 471] width 585 height 38
click at [275, 447] on input "d. Amazon RDS" at bounding box center [275, 441] width 0 height 12
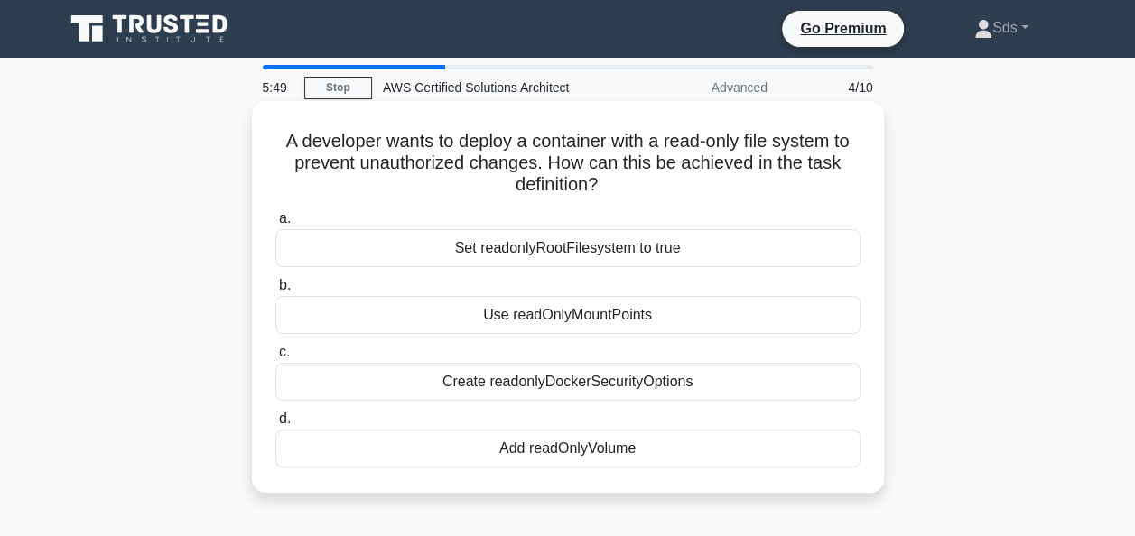
click at [612, 254] on div "Set readonlyRootFilesystem to true" at bounding box center [567, 248] width 585 height 38
click at [275, 225] on input "a. Set readonlyRootFilesystem to true" at bounding box center [275, 219] width 0 height 12
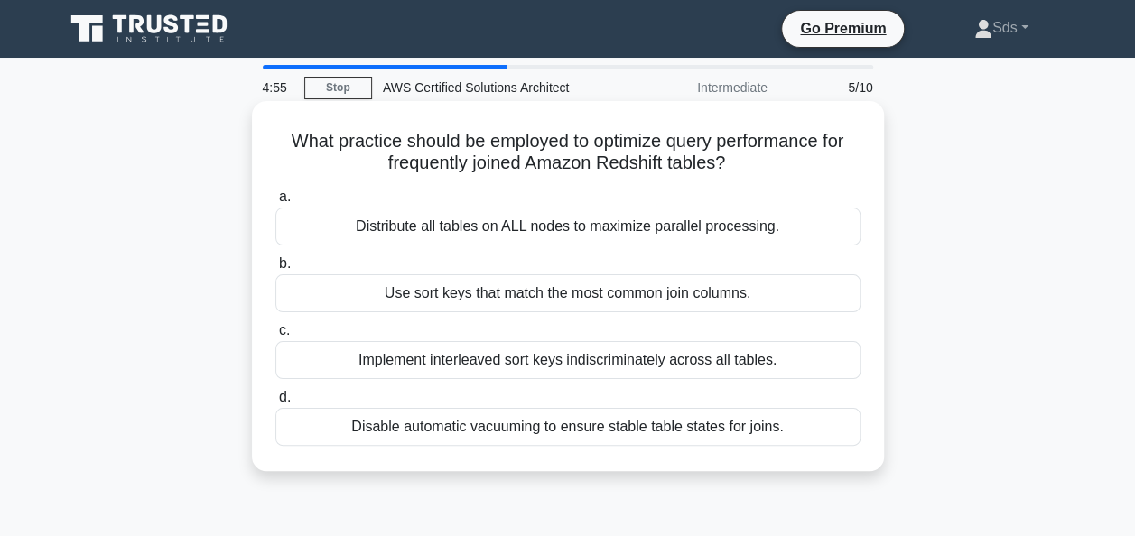
click at [618, 232] on div "Distribute all tables on ALL nodes to maximize parallel processing." at bounding box center [567, 227] width 585 height 38
click at [275, 203] on input "a. Distribute all tables on ALL nodes to maximize parallel processing." at bounding box center [275, 197] width 0 height 12
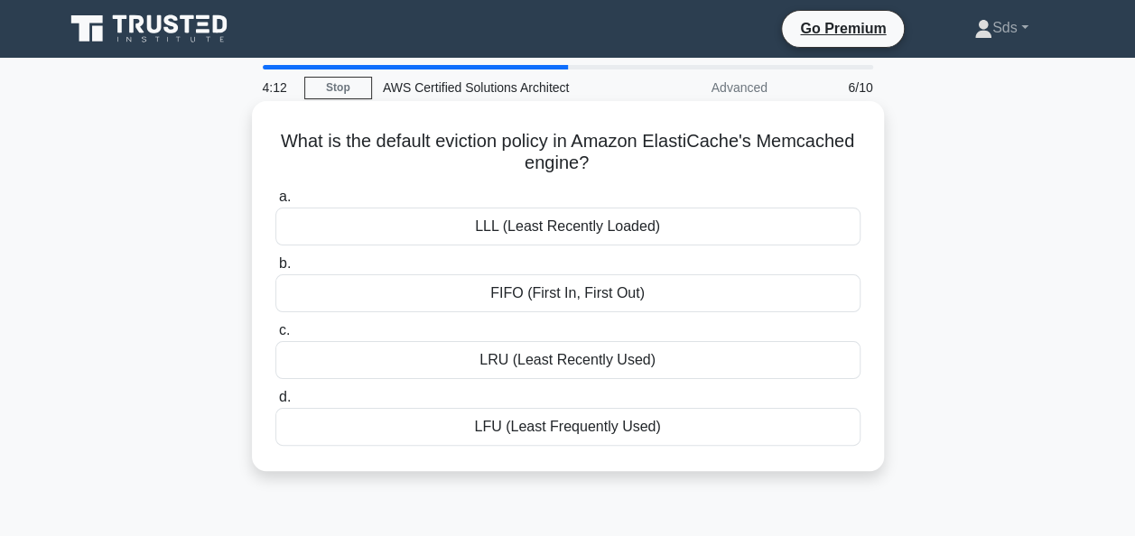
click at [546, 359] on div "LRU (Least Recently Used)" at bounding box center [567, 360] width 585 height 38
click at [275, 337] on input "c. LRU (Least Recently Used)" at bounding box center [275, 331] width 0 height 12
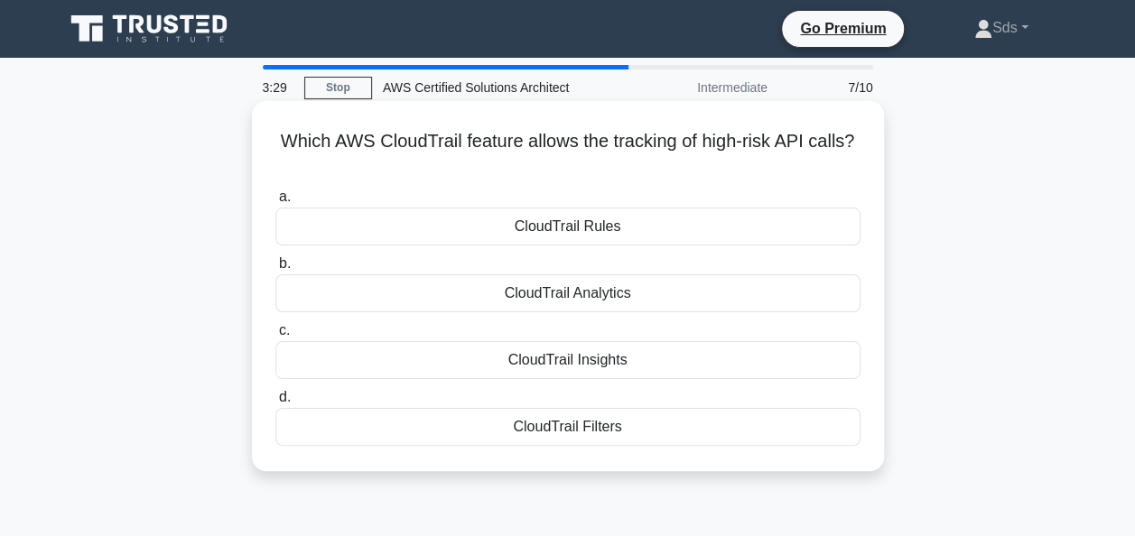
click at [563, 231] on div "CloudTrail Rules" at bounding box center [567, 227] width 585 height 38
click at [275, 203] on input "a. CloudTrail Rules" at bounding box center [275, 197] width 0 height 12
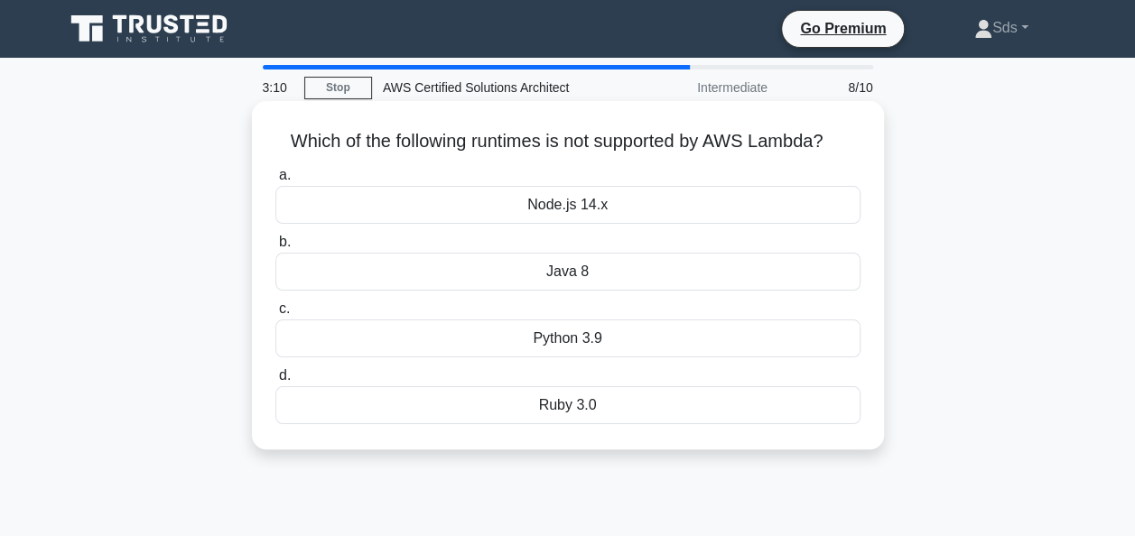
click at [579, 210] on div "Node.js 14.x" at bounding box center [567, 205] width 585 height 38
click at [275, 182] on input "a. Node.js 14.x" at bounding box center [275, 176] width 0 height 12
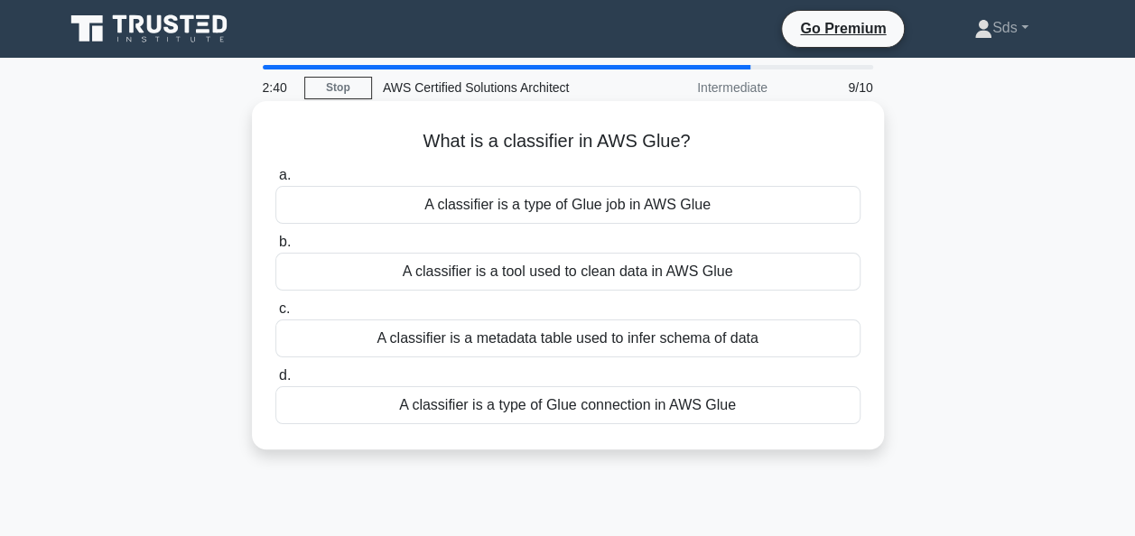
click at [531, 331] on div "A classifier is a metadata table used to infer schema of data" at bounding box center [567, 339] width 585 height 38
click at [275, 315] on input "c. A classifier is a metadata table used to infer schema of data" at bounding box center [275, 309] width 0 height 12
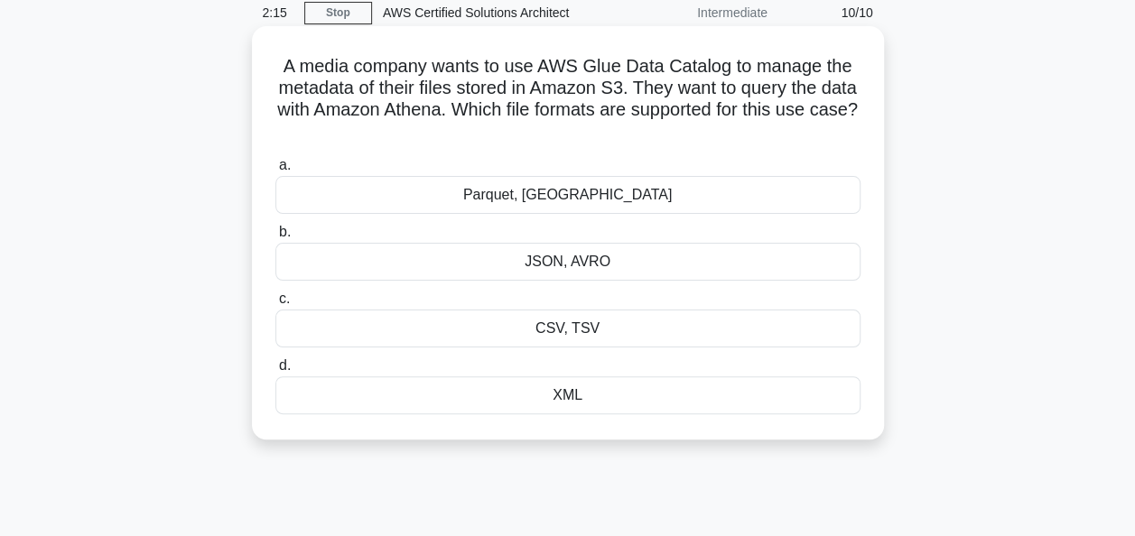
scroll to position [76, 0]
click at [558, 250] on div "JSON, AVRO" at bounding box center [567, 261] width 585 height 38
click at [275, 237] on input "b. JSON, AVRO" at bounding box center [275, 232] width 0 height 12
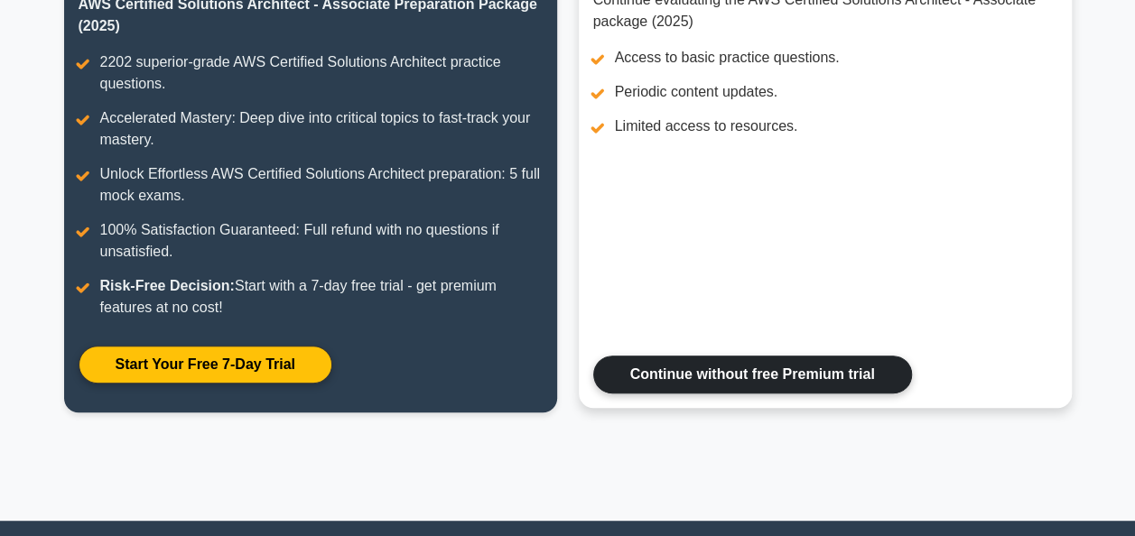
scroll to position [291, 0]
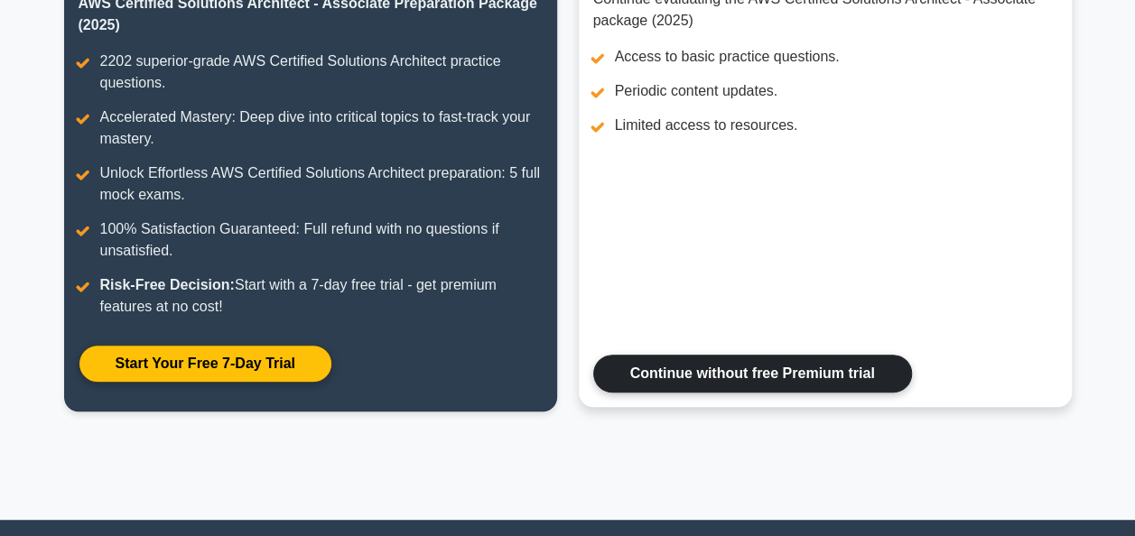
click at [697, 385] on link "Continue without free Premium trial" at bounding box center [752, 374] width 319 height 38
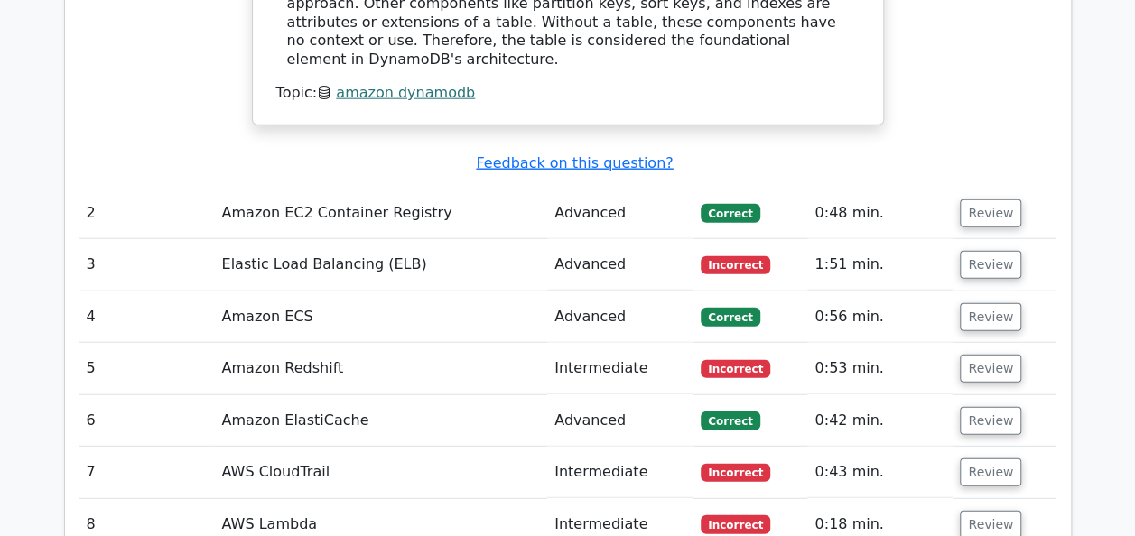
scroll to position [2191, 0]
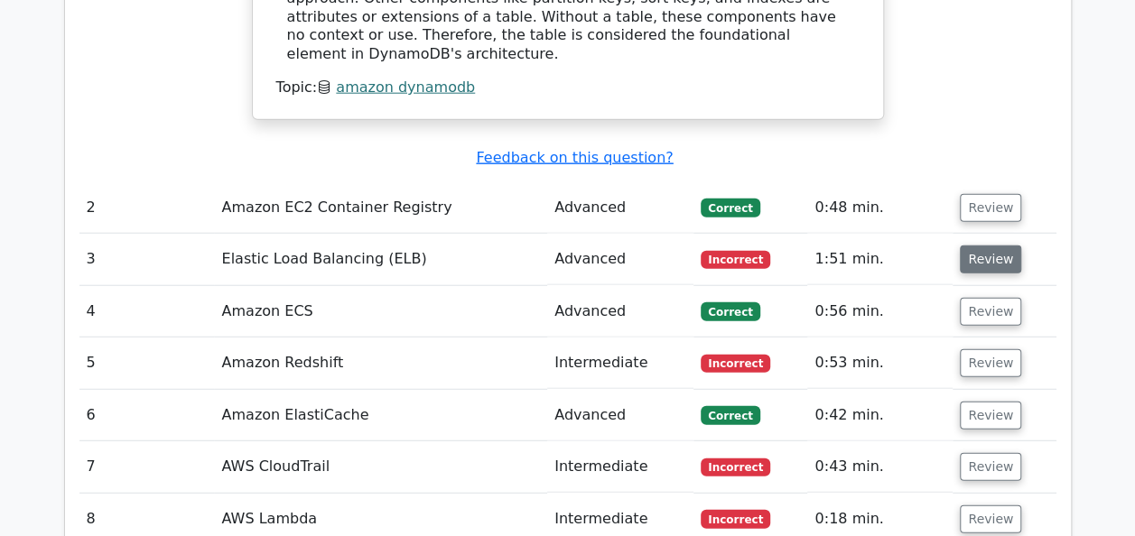
click at [997, 246] on button "Review" at bounding box center [990, 260] width 61 height 28
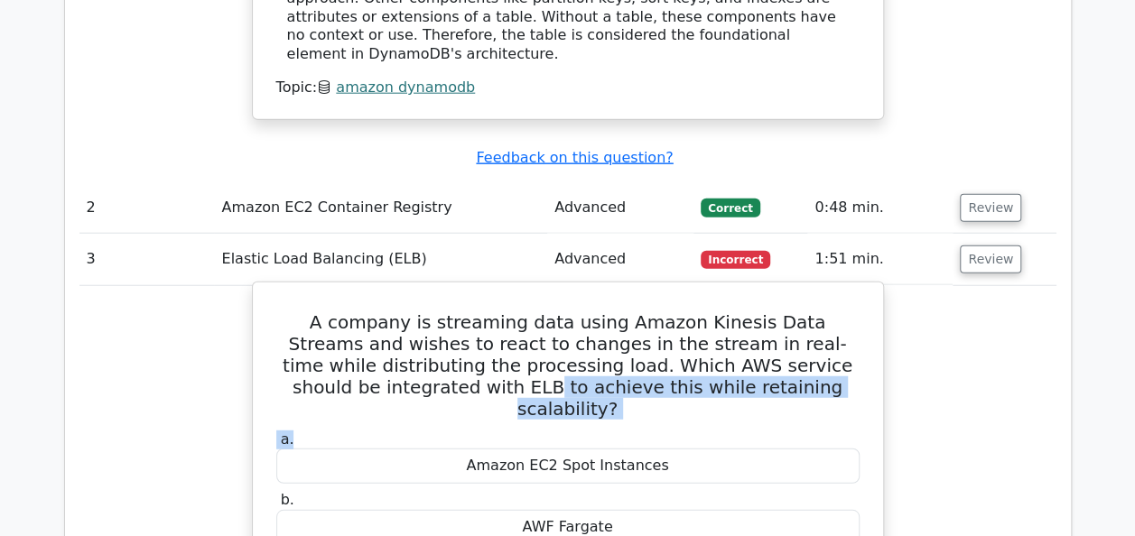
drag, startPoint x: 641, startPoint y: 312, endPoint x: 878, endPoint y: 249, distance: 244.9
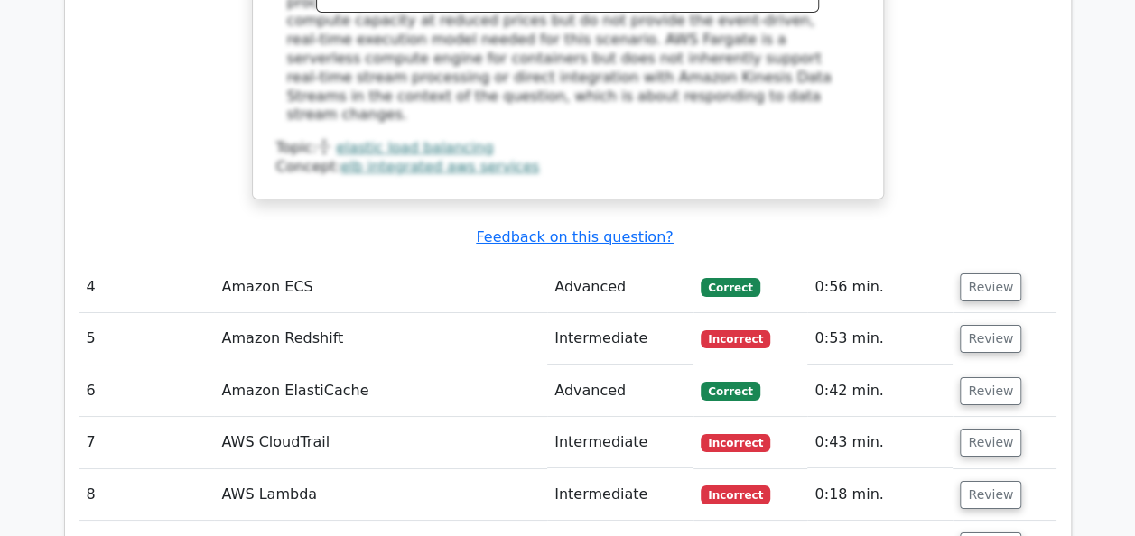
scroll to position [3128, 0]
